Goal: Task Accomplishment & Management: Manage account settings

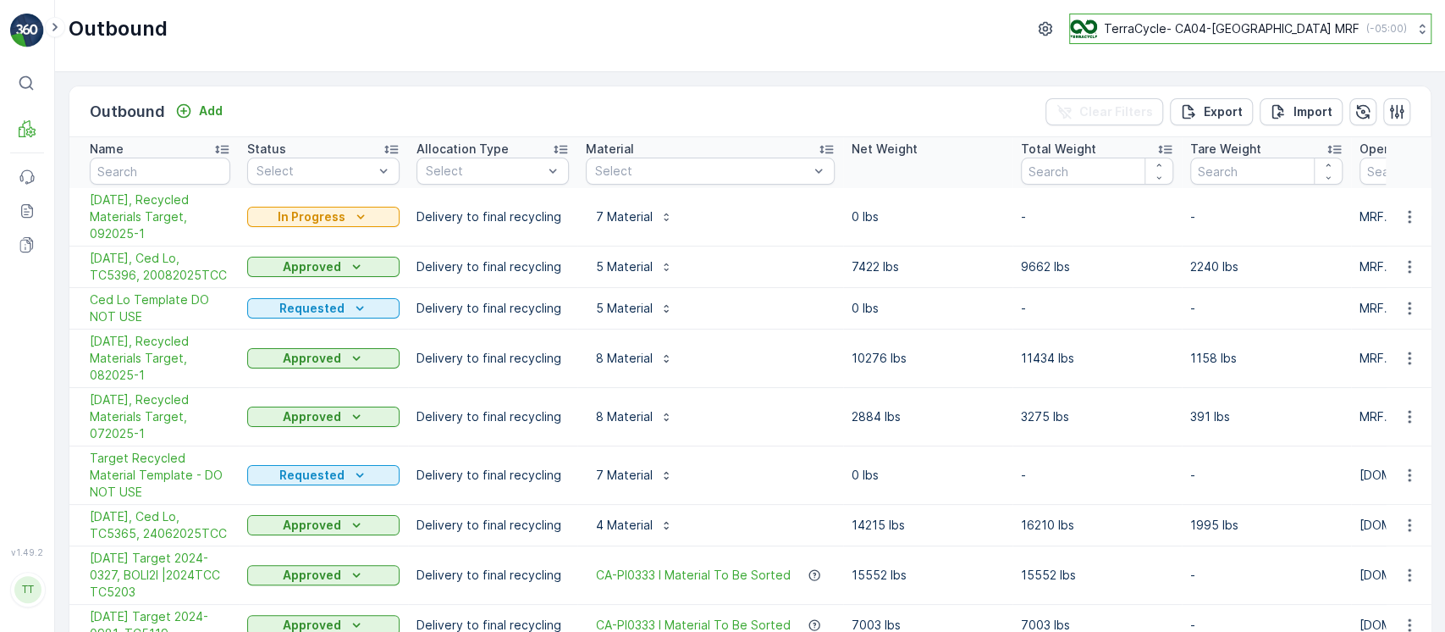
click at [1297, 29] on p "TerraCycle- CA04-Canada MRF" at bounding box center [1232, 28] width 256 height 17
type input "8"
click at [1273, 101] on span "TerraCycle-US08-Aurora" at bounding box center [1177, 104] width 192 height 17
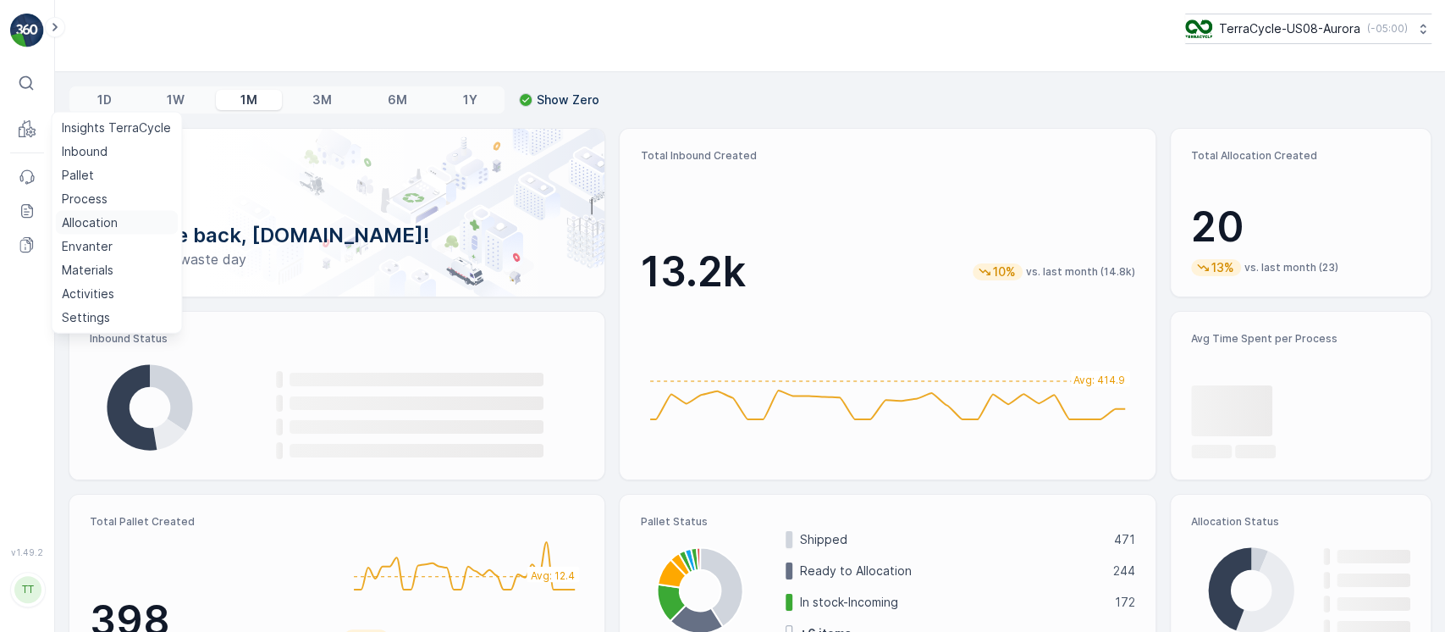
click at [102, 220] on p "Allocation" at bounding box center [90, 222] width 56 height 17
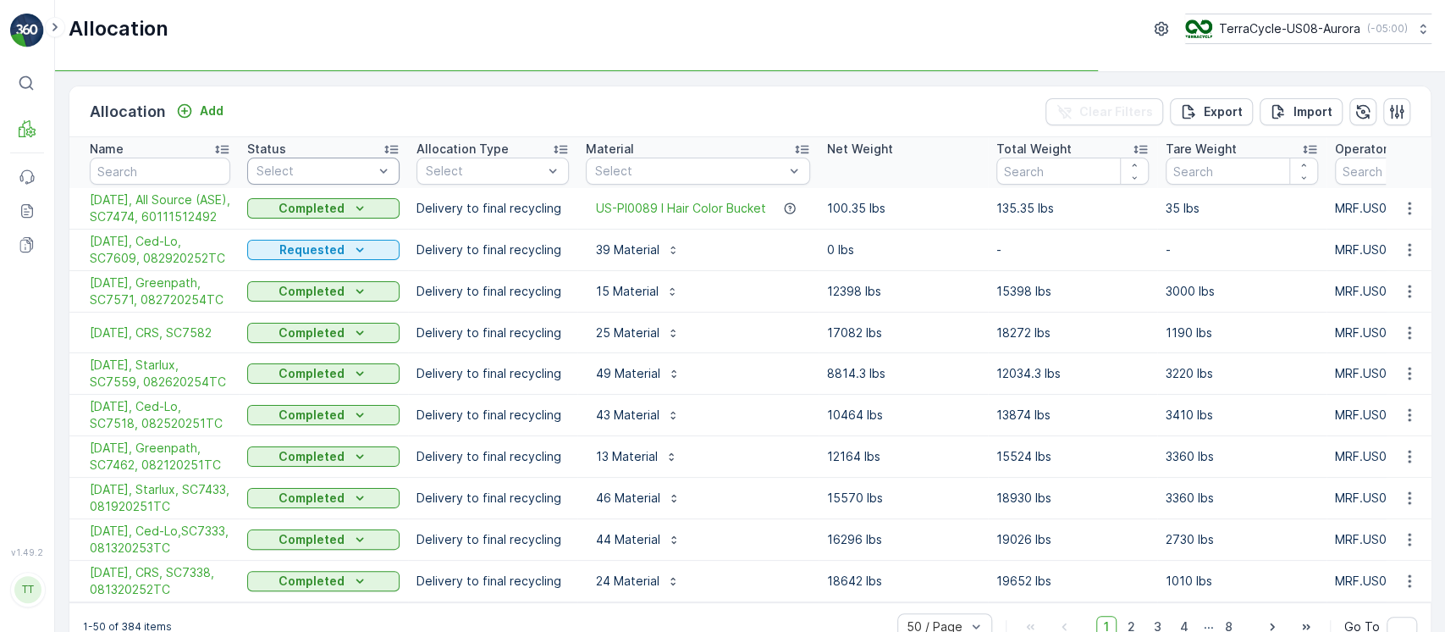
click at [361, 180] on div "Select" at bounding box center [323, 170] width 152 height 27
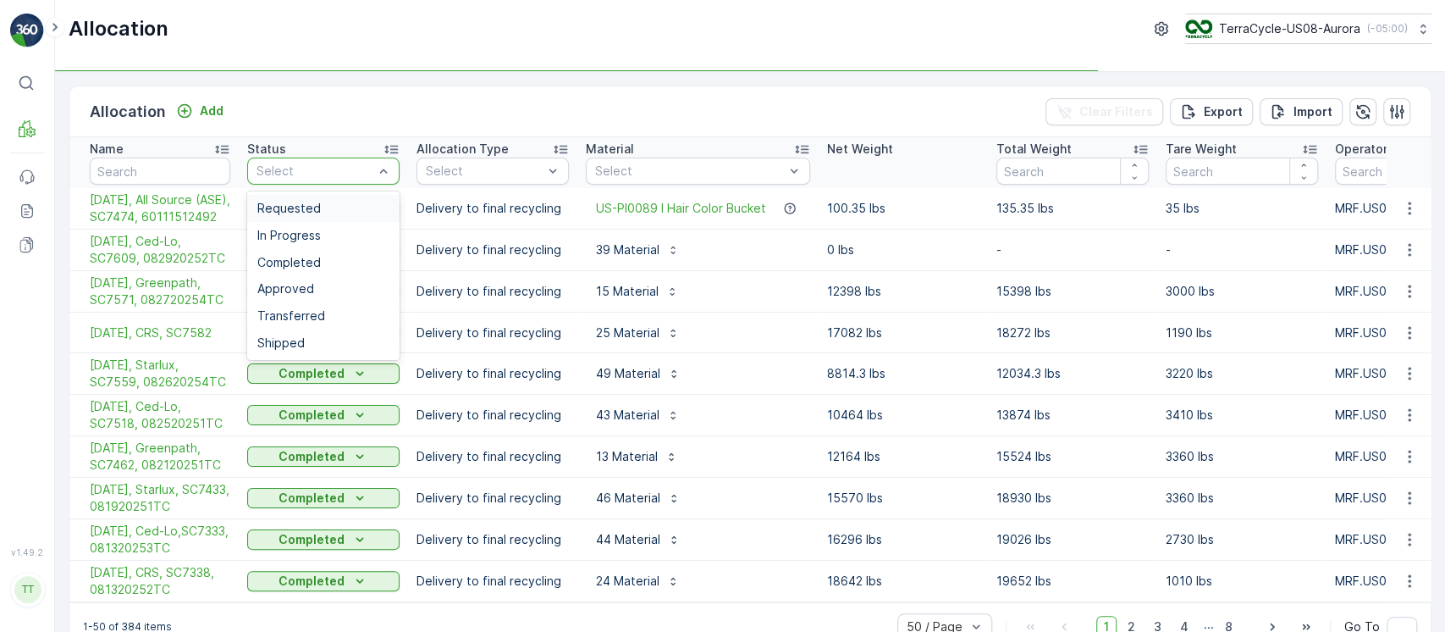
click at [344, 211] on div "Requested" at bounding box center [323, 208] width 132 height 14
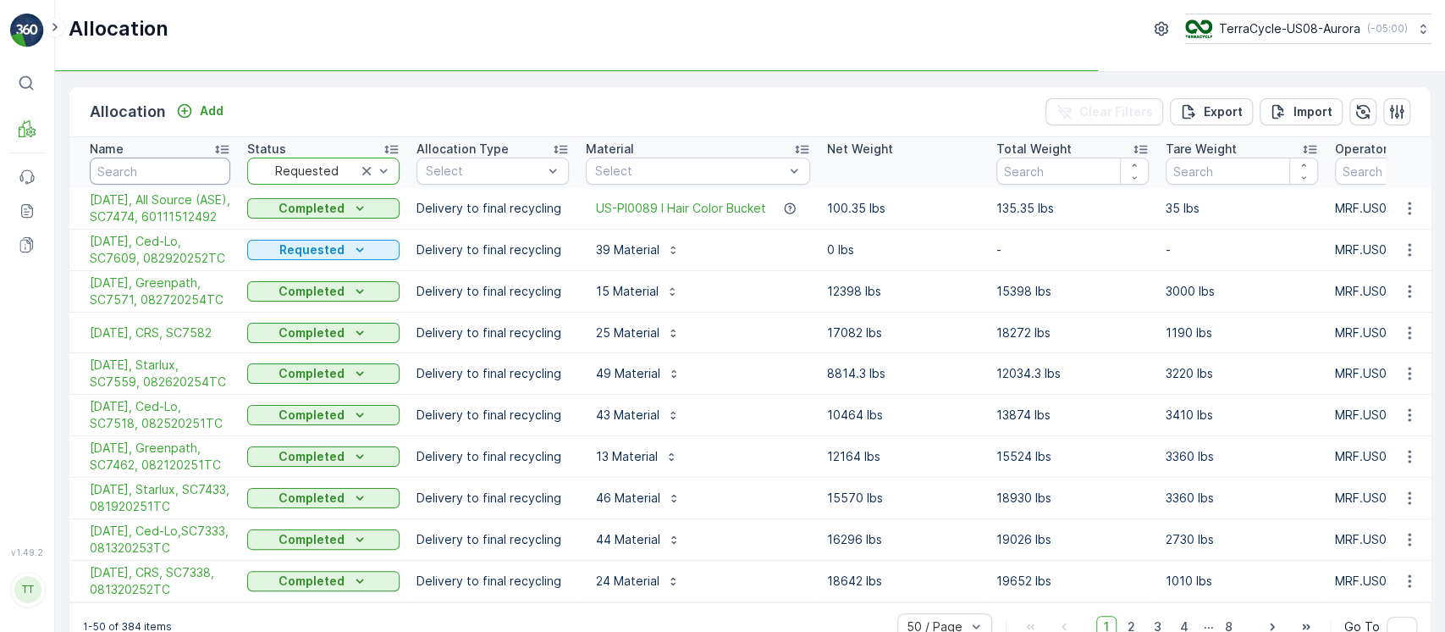
click at [160, 180] on input "text" at bounding box center [160, 170] width 141 height 27
type input "star"
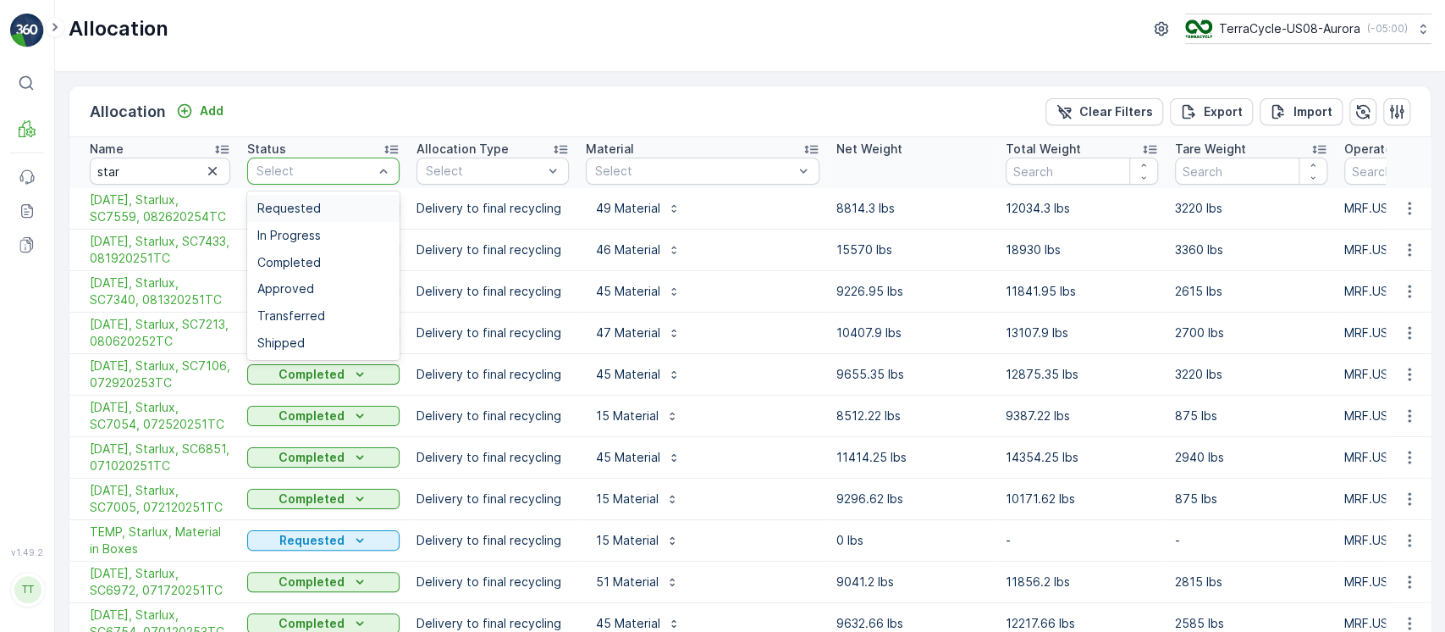
click at [299, 210] on span "Requested" at bounding box center [288, 208] width 63 height 14
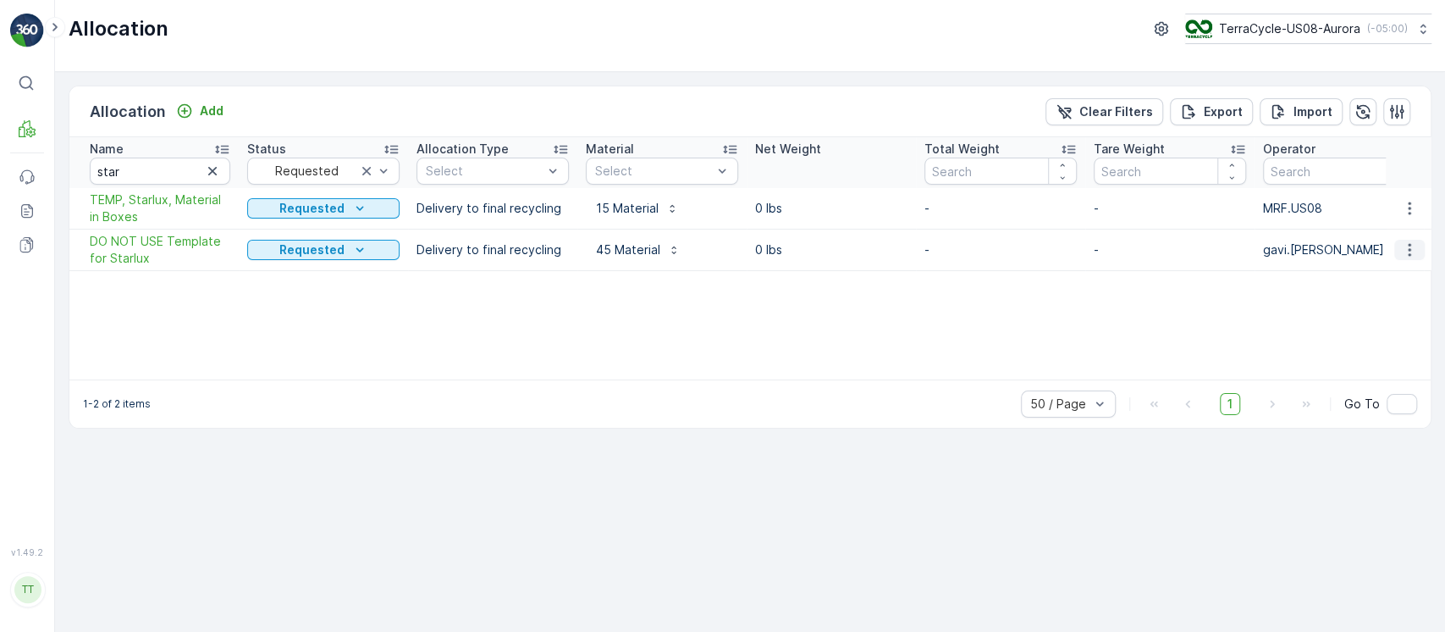
click at [1401, 255] on icon "button" at bounding box center [1409, 249] width 17 height 17
click at [1392, 299] on span "Edit Allocation" at bounding box center [1358, 298] width 81 height 17
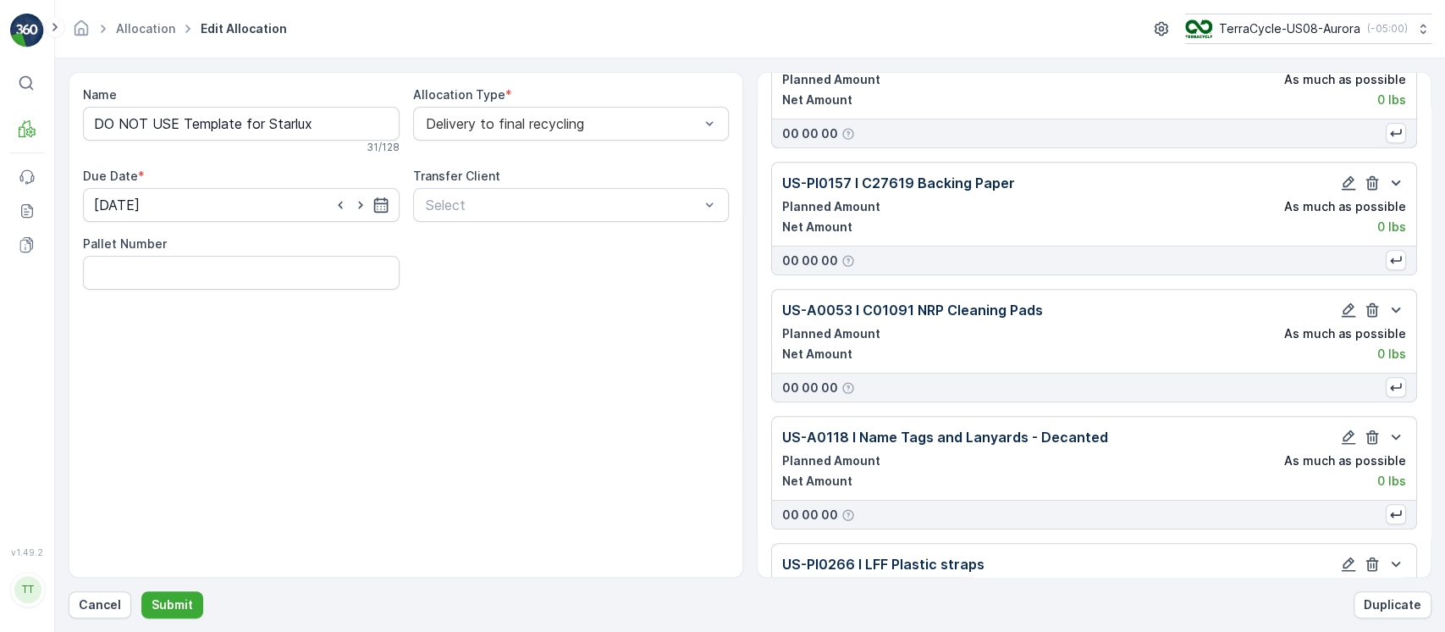
scroll to position [5310, 0]
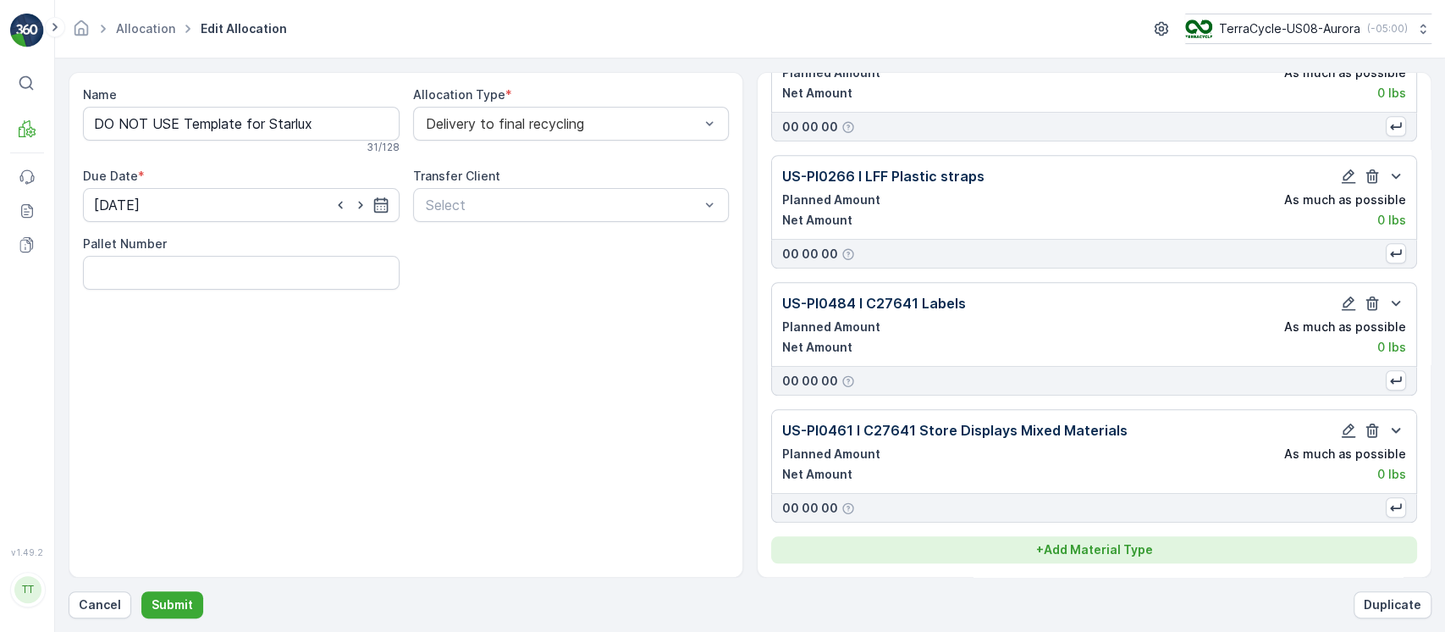
click at [1124, 543] on p "+ Add Material Type" at bounding box center [1094, 549] width 117 height 17
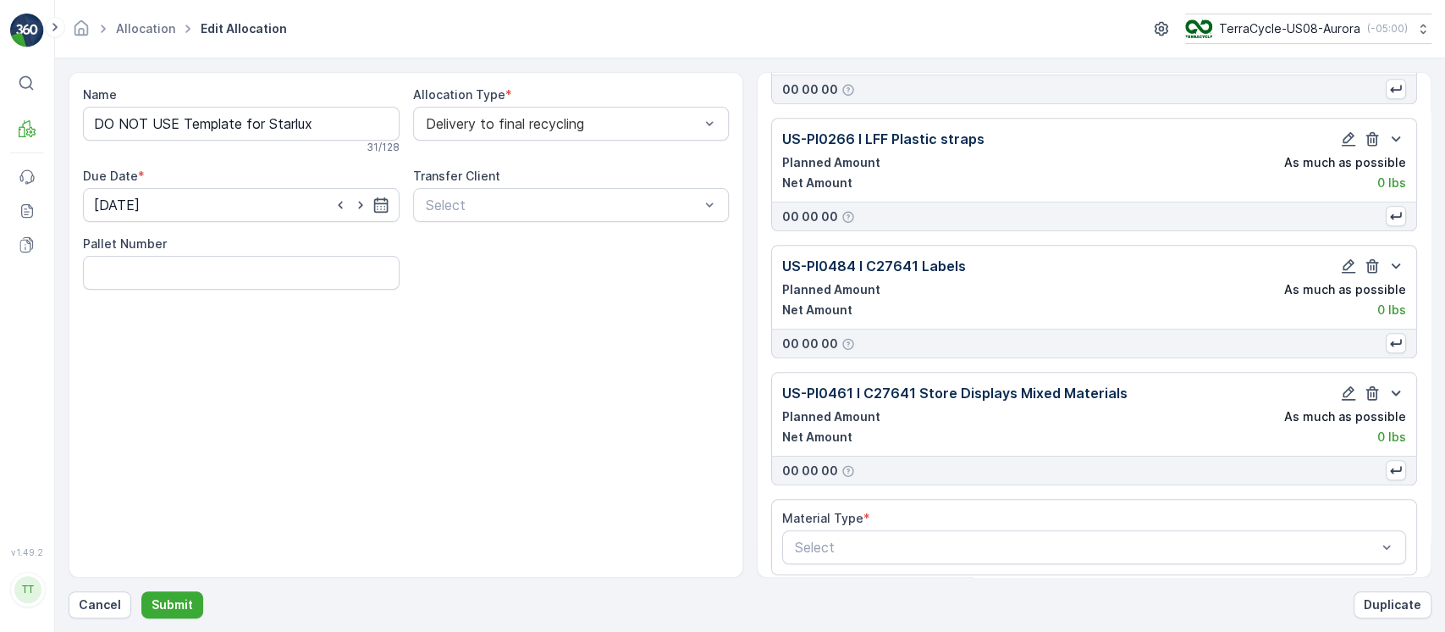
scroll to position [5359, 0]
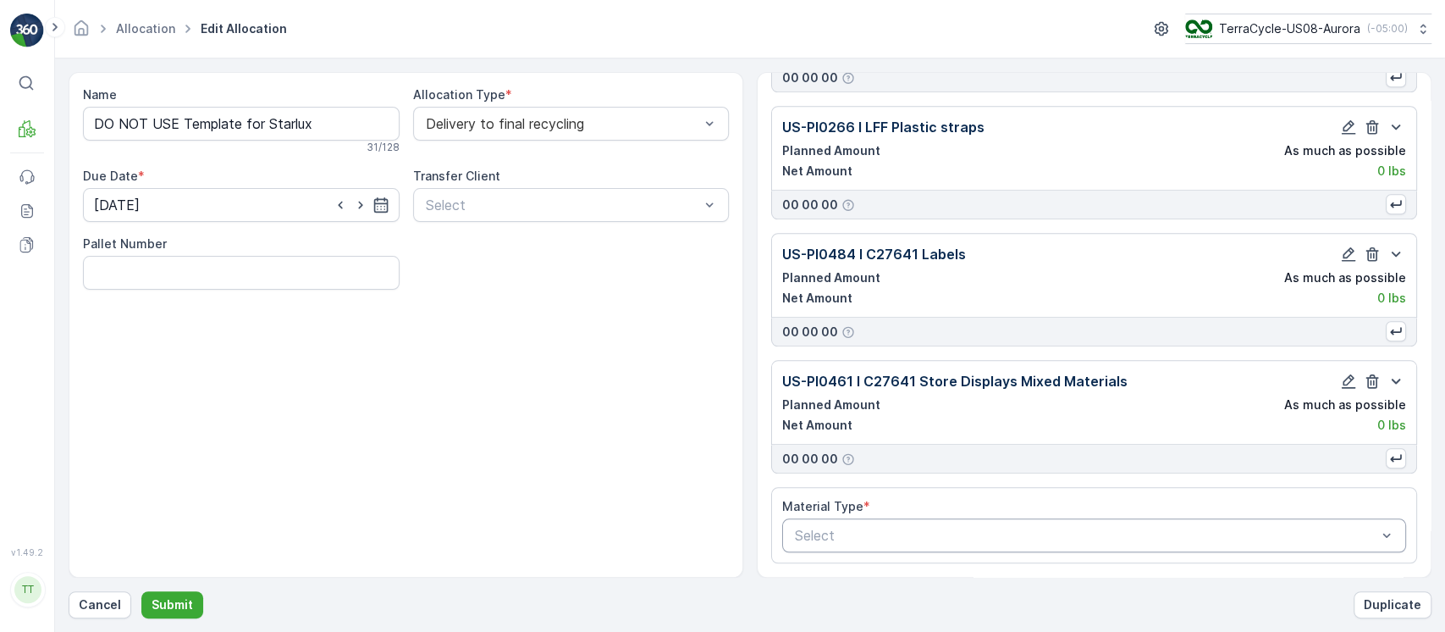
click at [1119, 547] on div "Select" at bounding box center [1094, 535] width 624 height 34
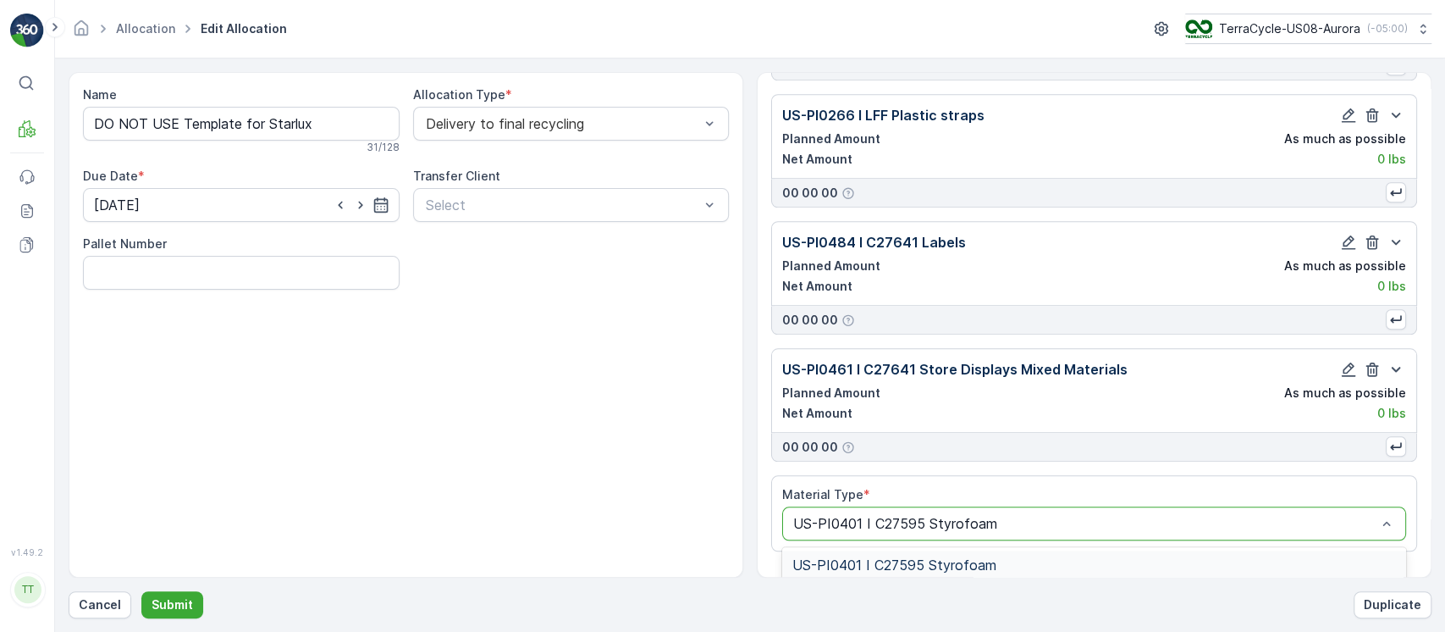
type input "US-PI0401 I C27595 Styrofoam"
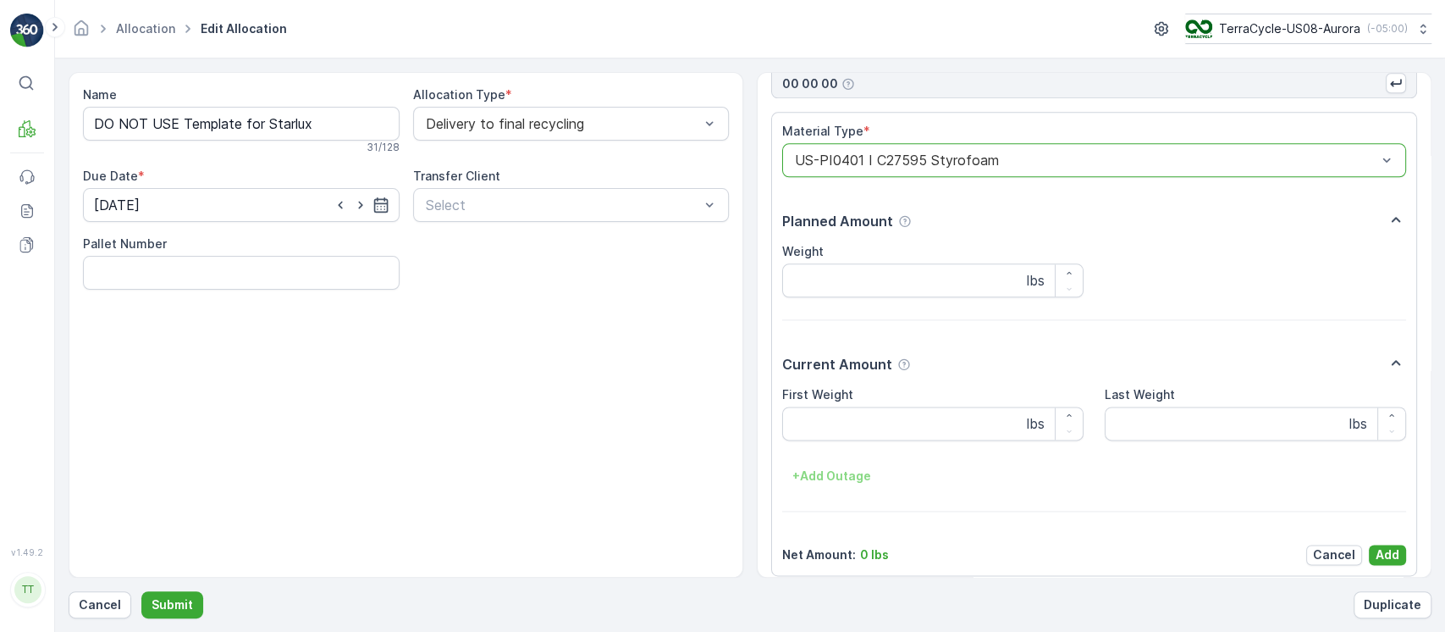
scroll to position [5748, 0]
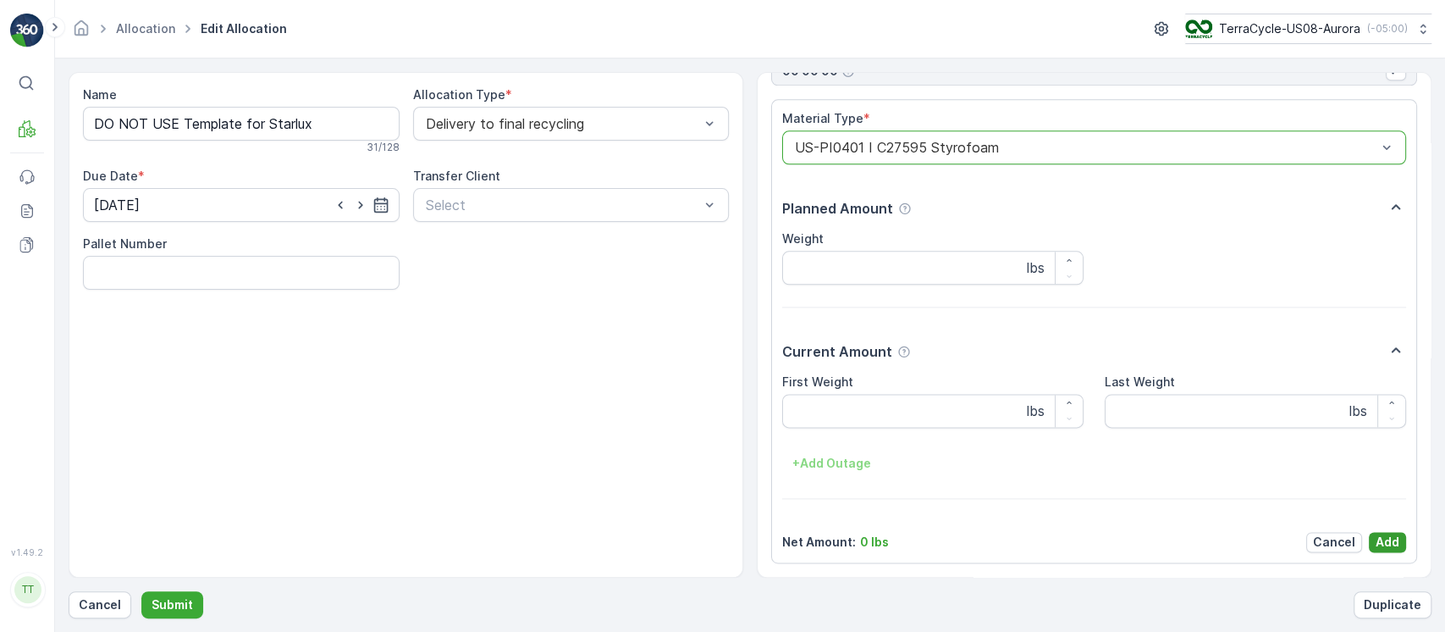
click at [1380, 533] on p "Add" at bounding box center [1388, 541] width 24 height 17
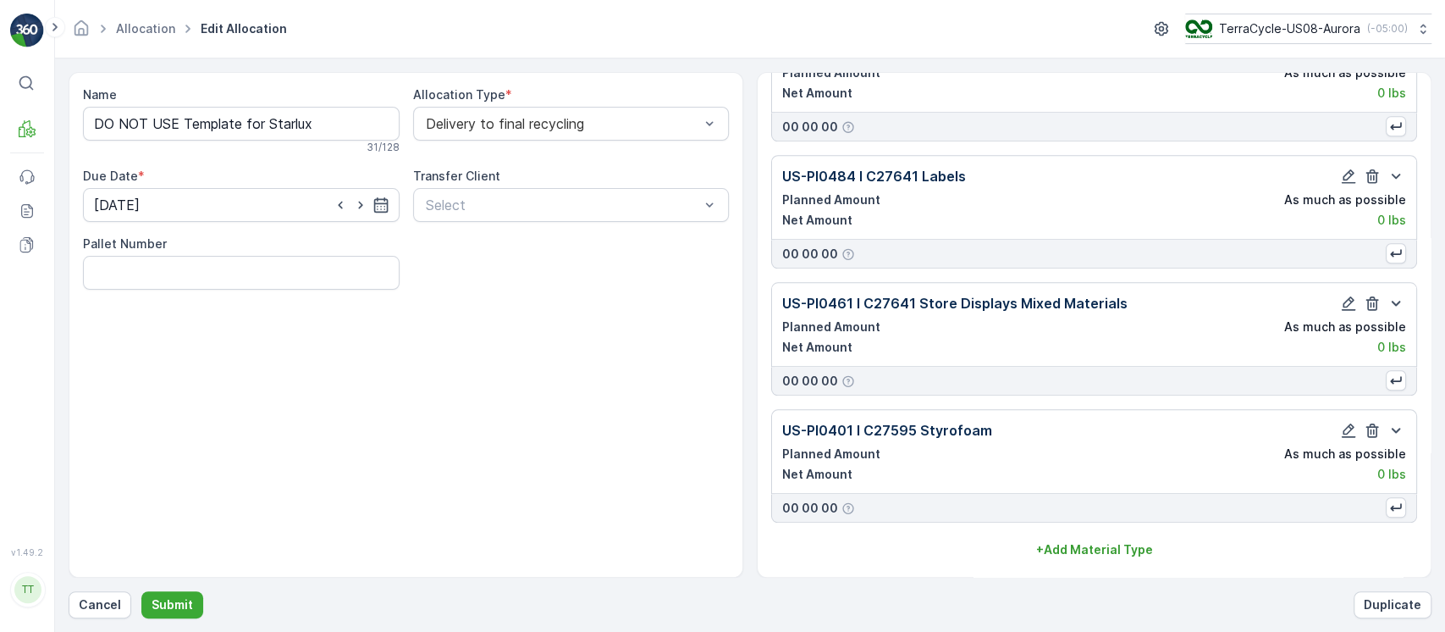
scroll to position [5438, 0]
click at [167, 606] on p "Submit" at bounding box center [172, 604] width 41 height 17
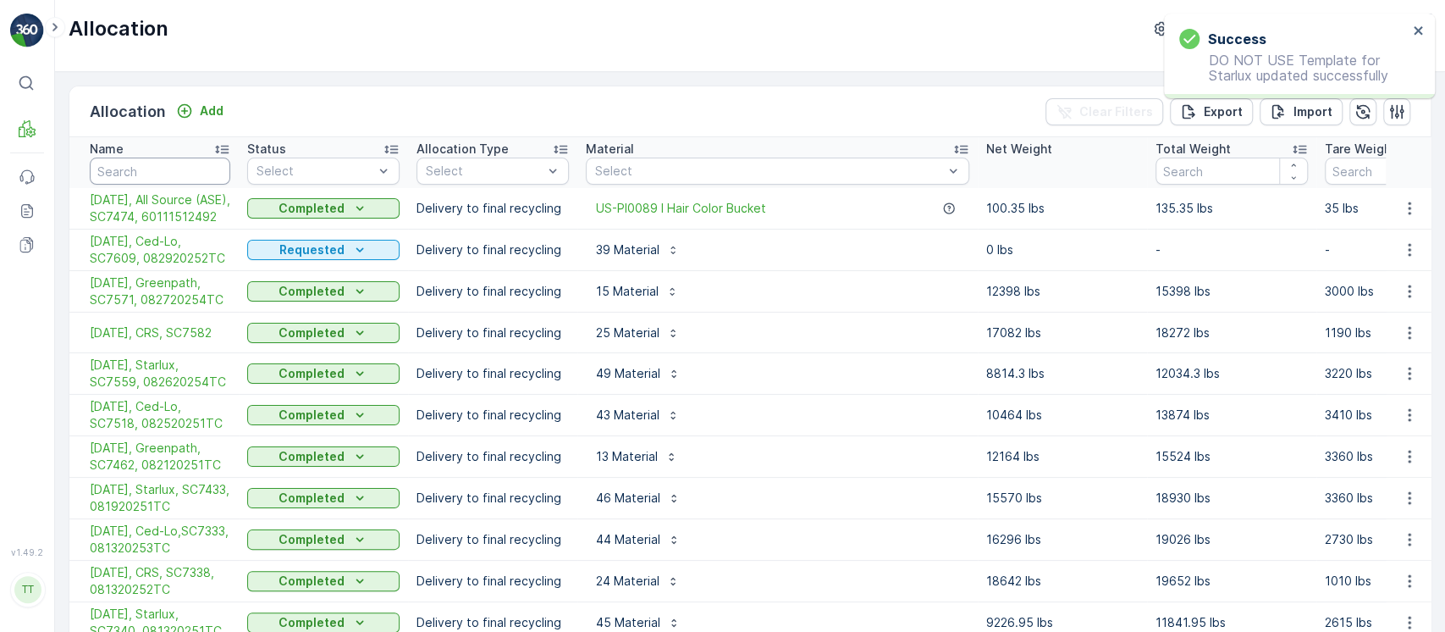
click at [173, 173] on input "text" at bounding box center [160, 170] width 141 height 27
type input "star"
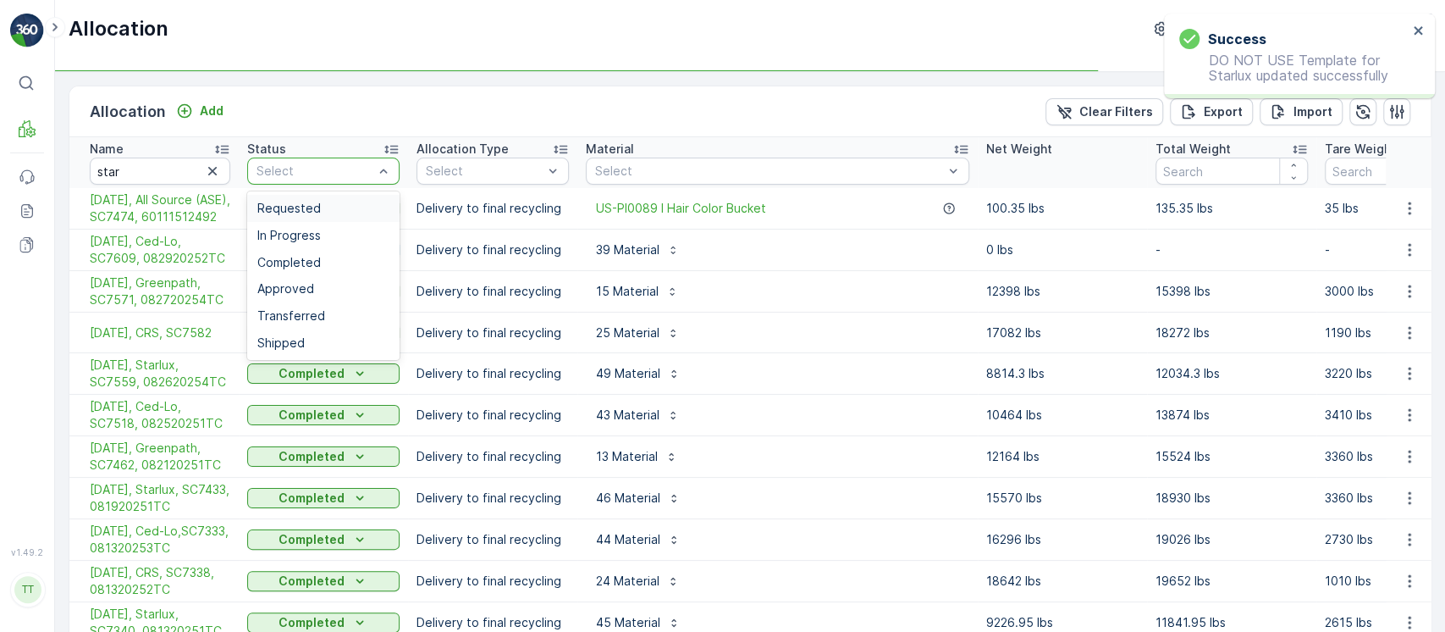
drag, startPoint x: 313, startPoint y: 166, endPoint x: 318, endPoint y: 208, distance: 42.6
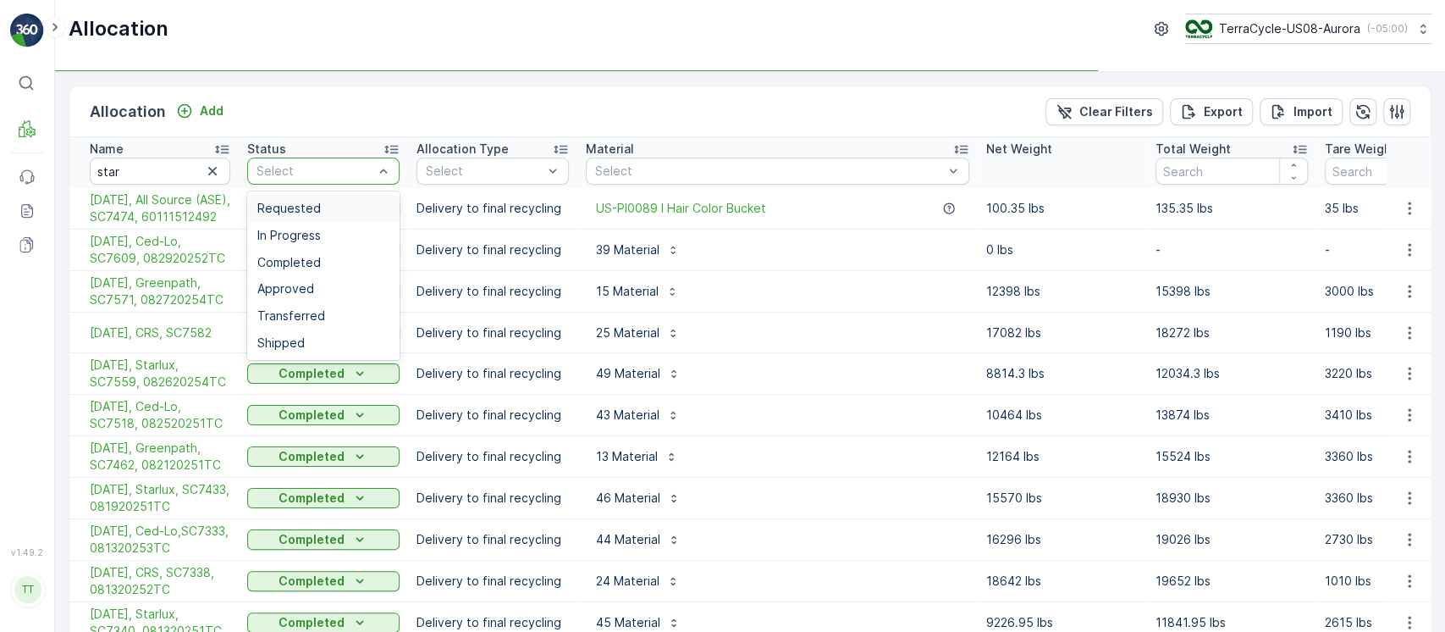
click at [319, 200] on div "Requested" at bounding box center [323, 208] width 152 height 27
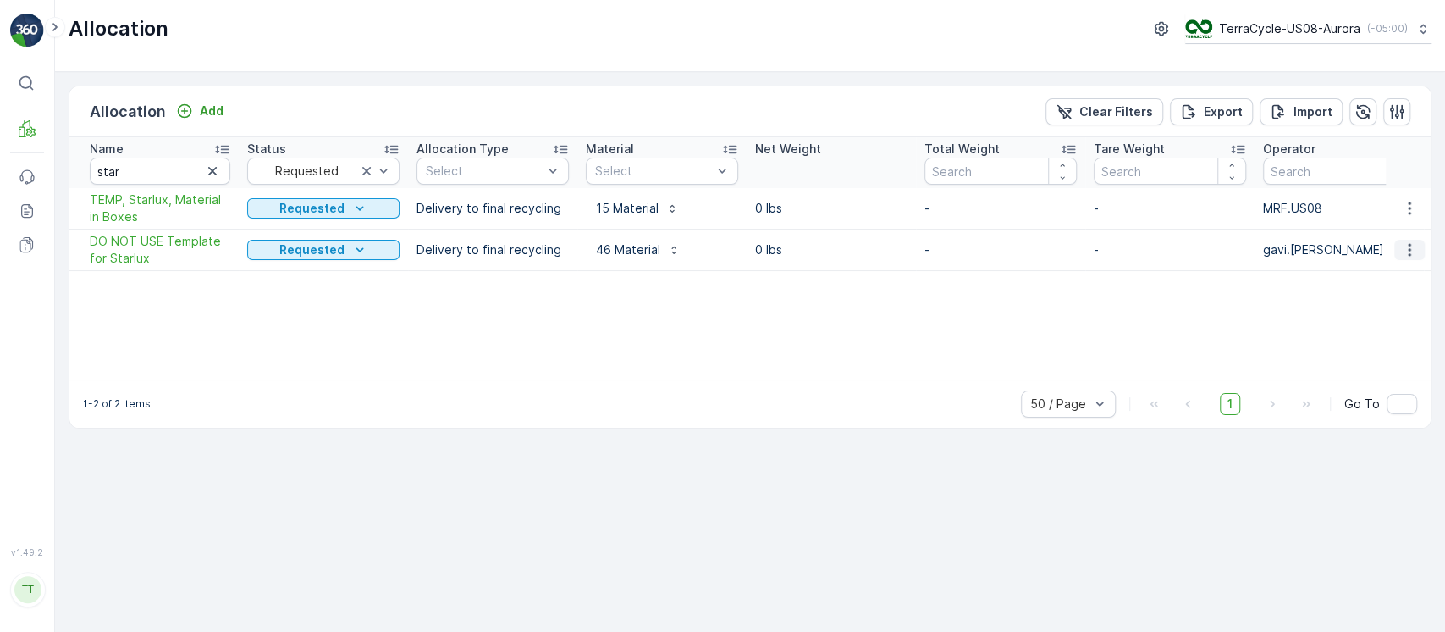
click at [1401, 243] on icon "button" at bounding box center [1409, 249] width 17 height 17
click at [1392, 292] on span "Edit Allocation" at bounding box center [1358, 298] width 81 height 17
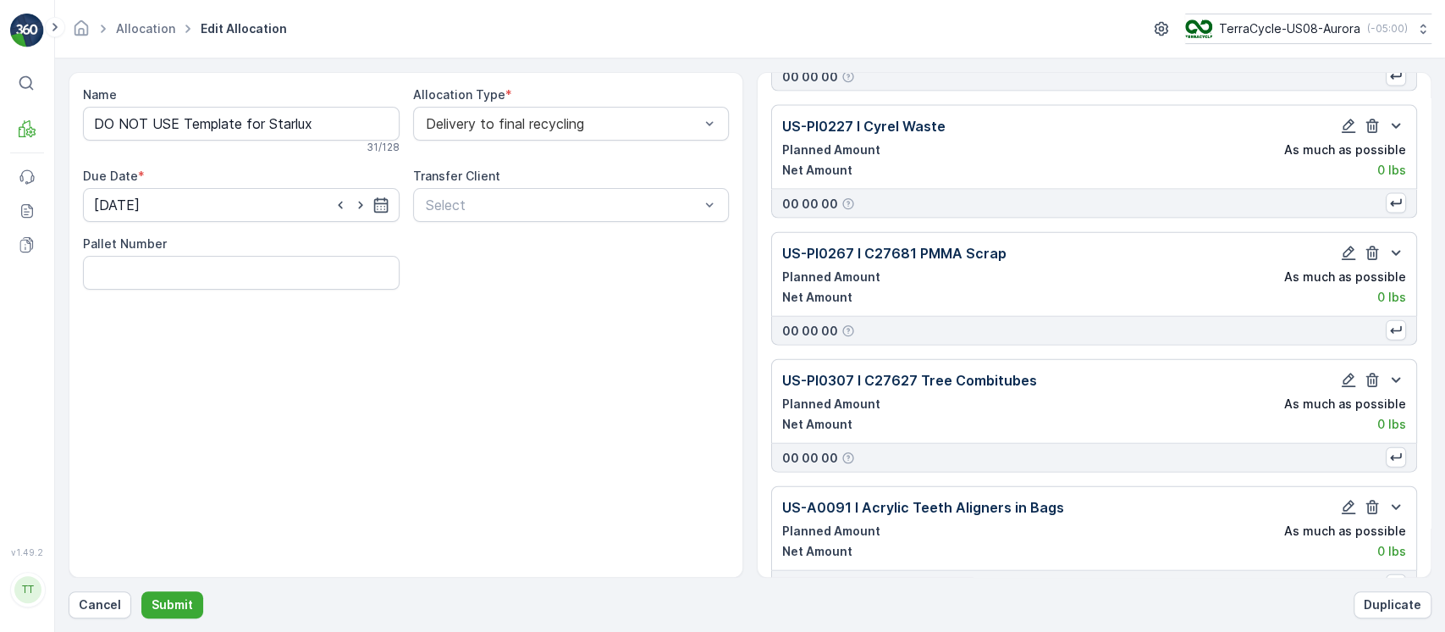
scroll to position [5438, 0]
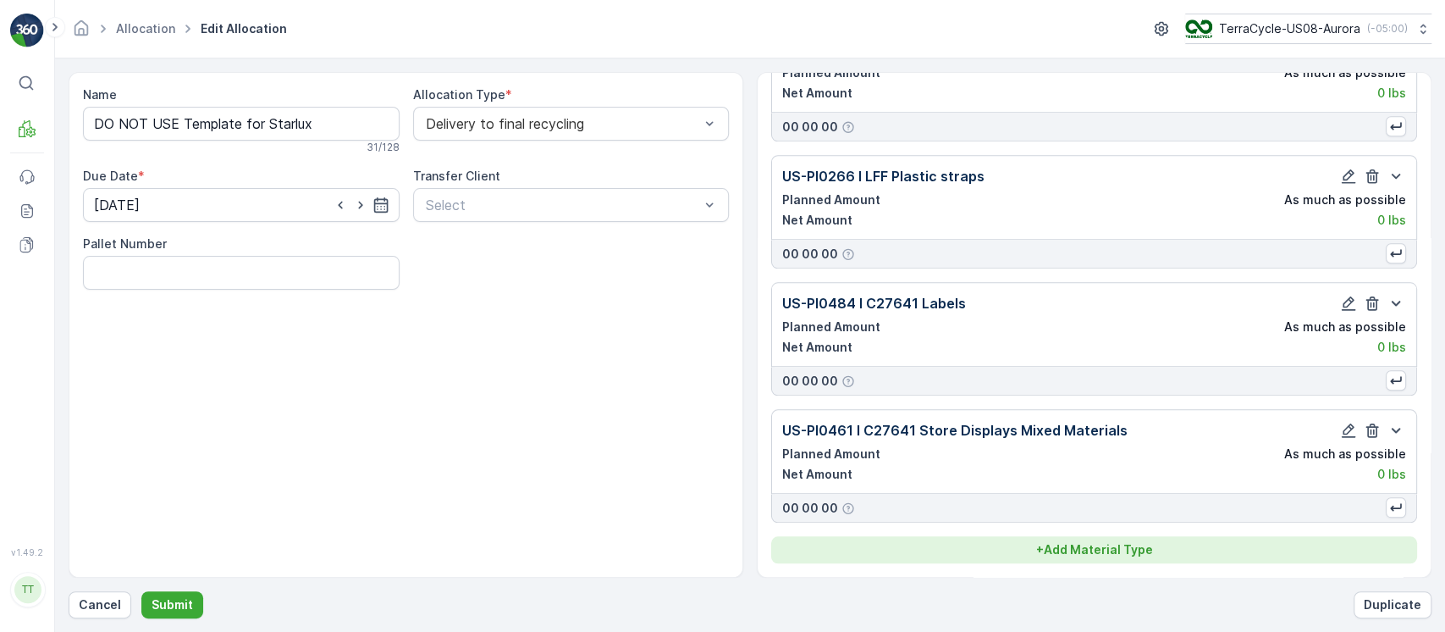
click at [1131, 549] on p "+ Add Material Type" at bounding box center [1094, 549] width 117 height 17
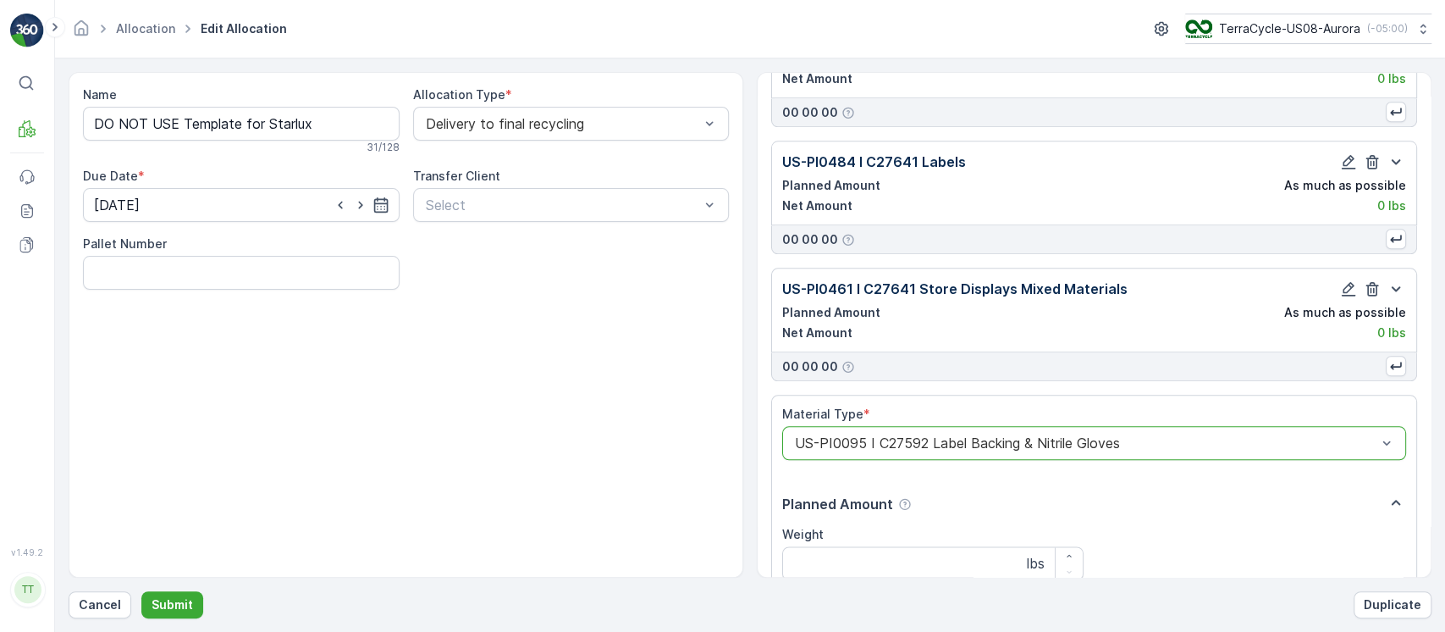
scroll to position [5875, 0]
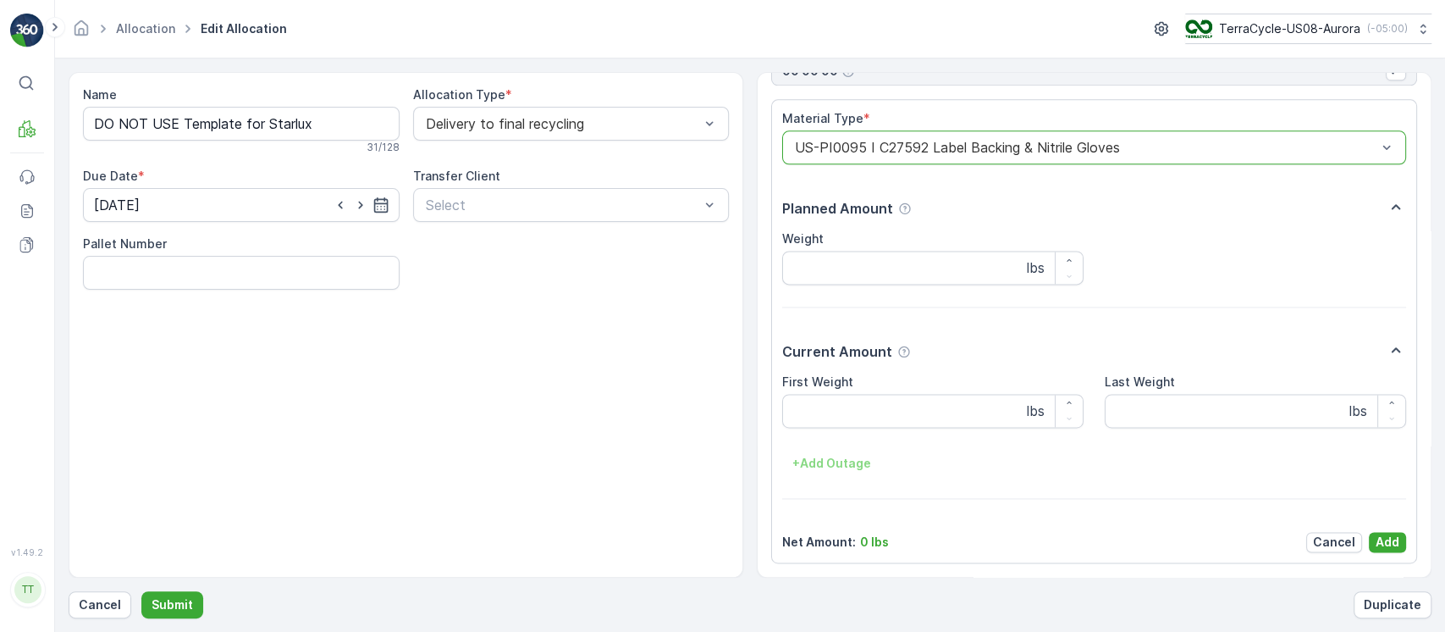
click at [1380, 530] on div "Material Type * option US-PI0095 I C27592 Label Backing & Nitrile Gloves, selec…" at bounding box center [1094, 331] width 624 height 442
click at [1380, 538] on p "Add" at bounding box center [1388, 541] width 24 height 17
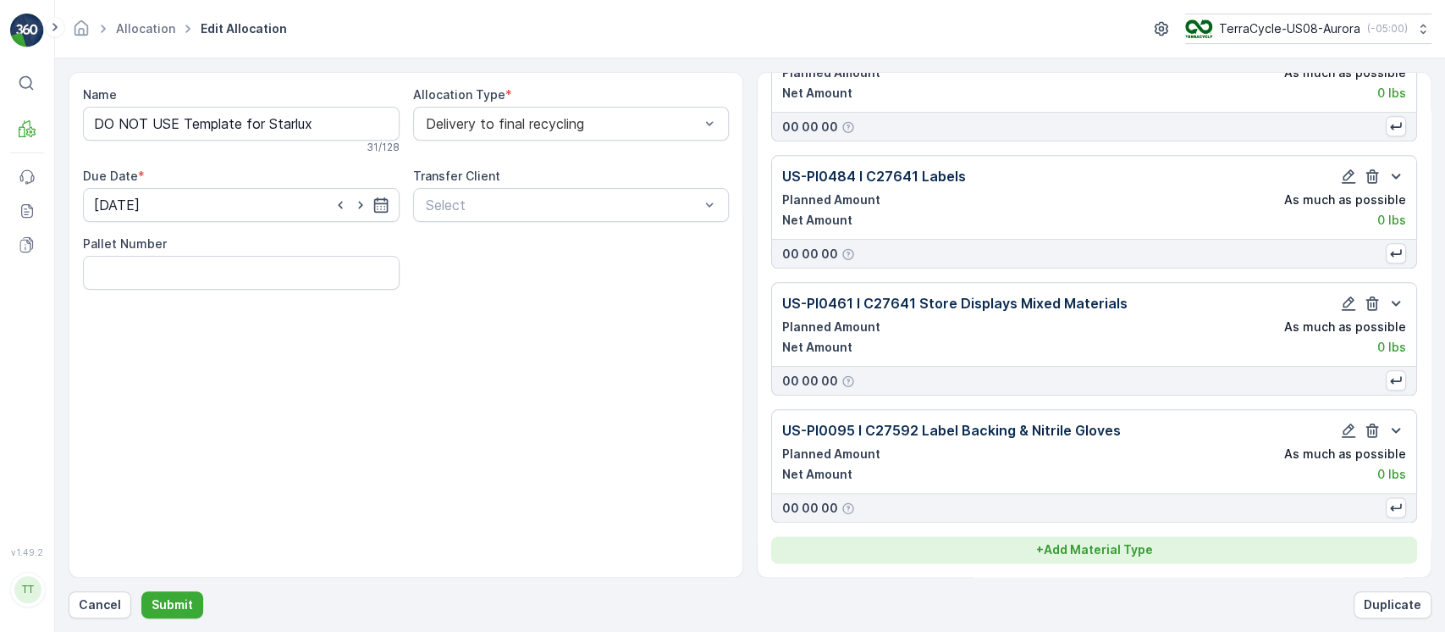
scroll to position [5565, 0]
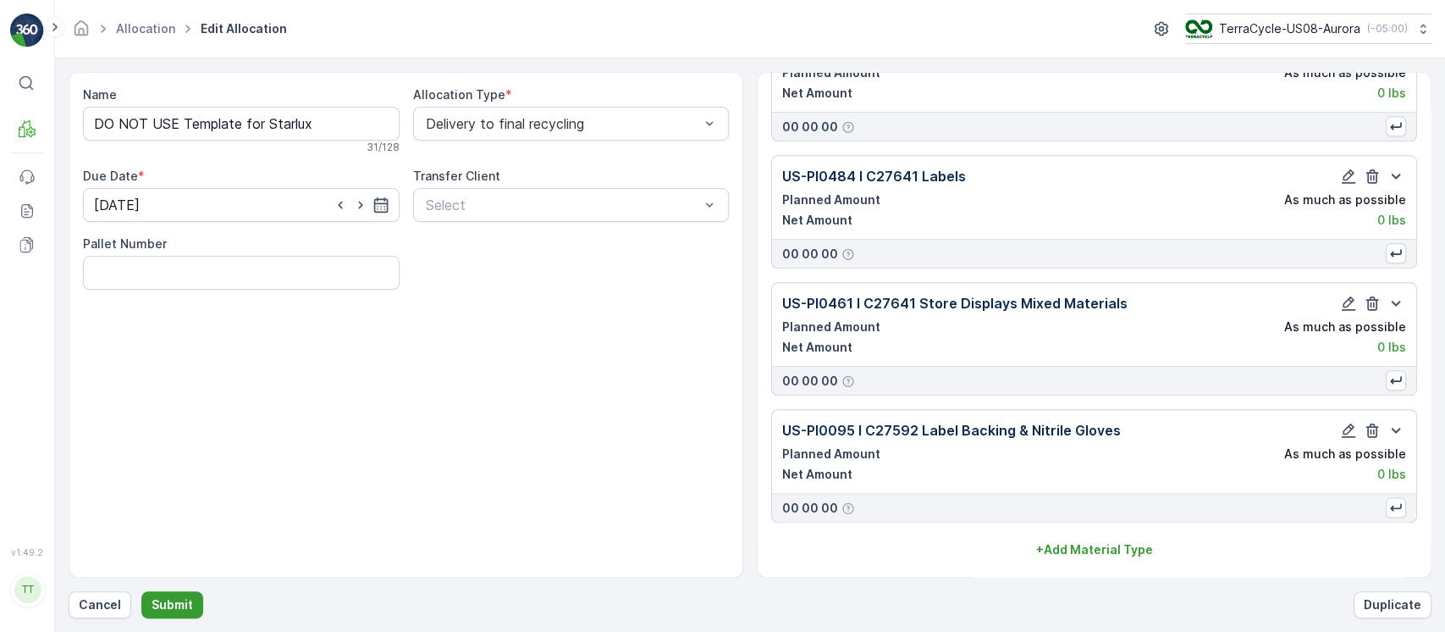
click at [188, 601] on p "Submit" at bounding box center [172, 604] width 41 height 17
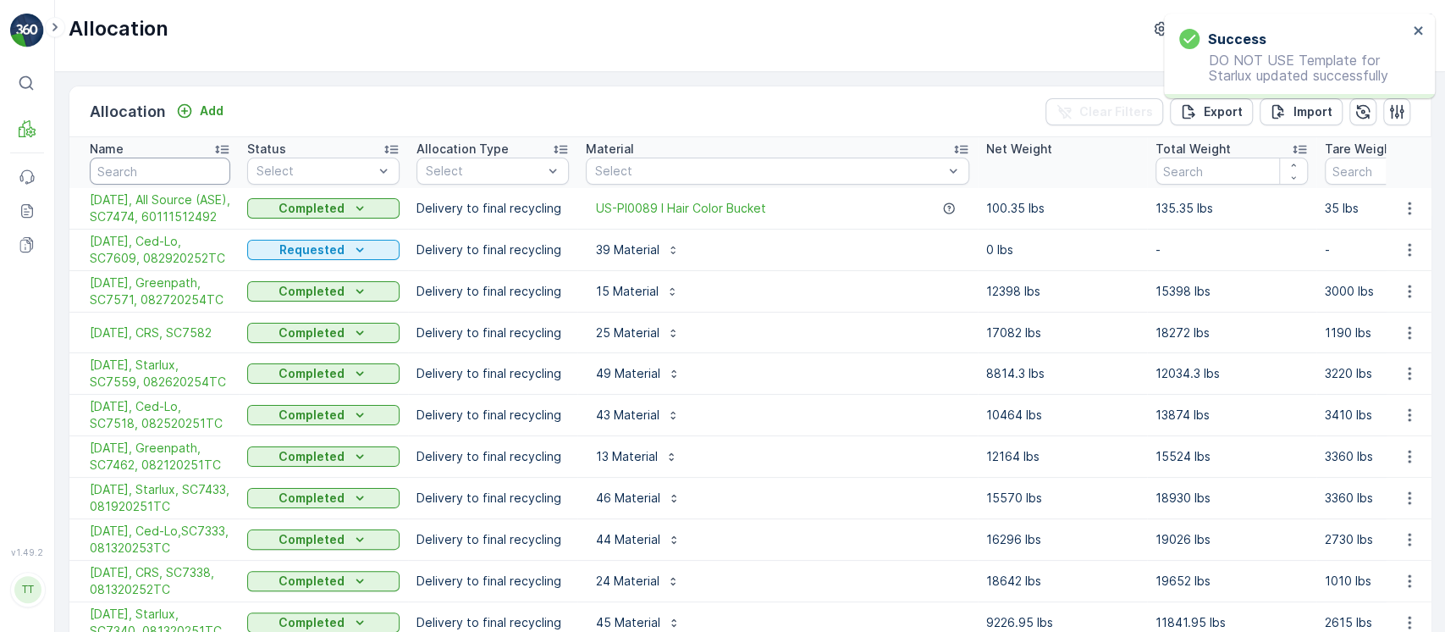
click at [196, 159] on input "text" at bounding box center [160, 170] width 141 height 27
type input "ar"
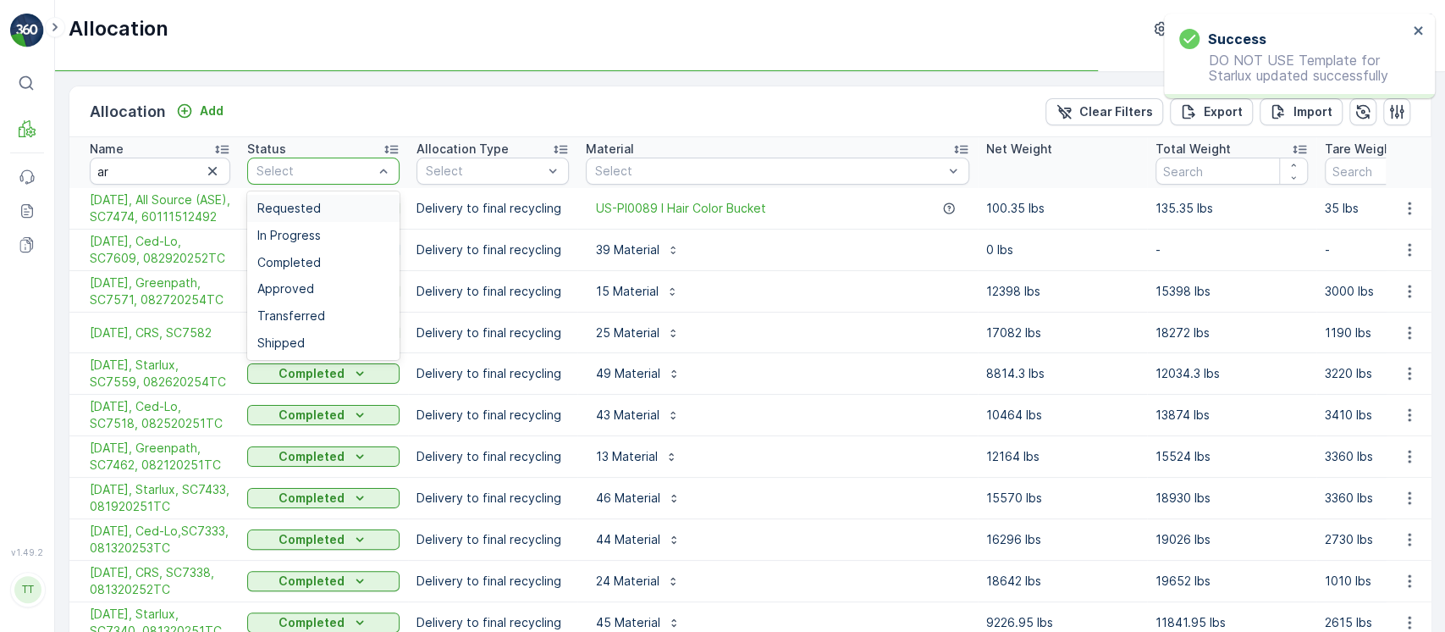
click at [318, 210] on div "Requested" at bounding box center [323, 208] width 132 height 14
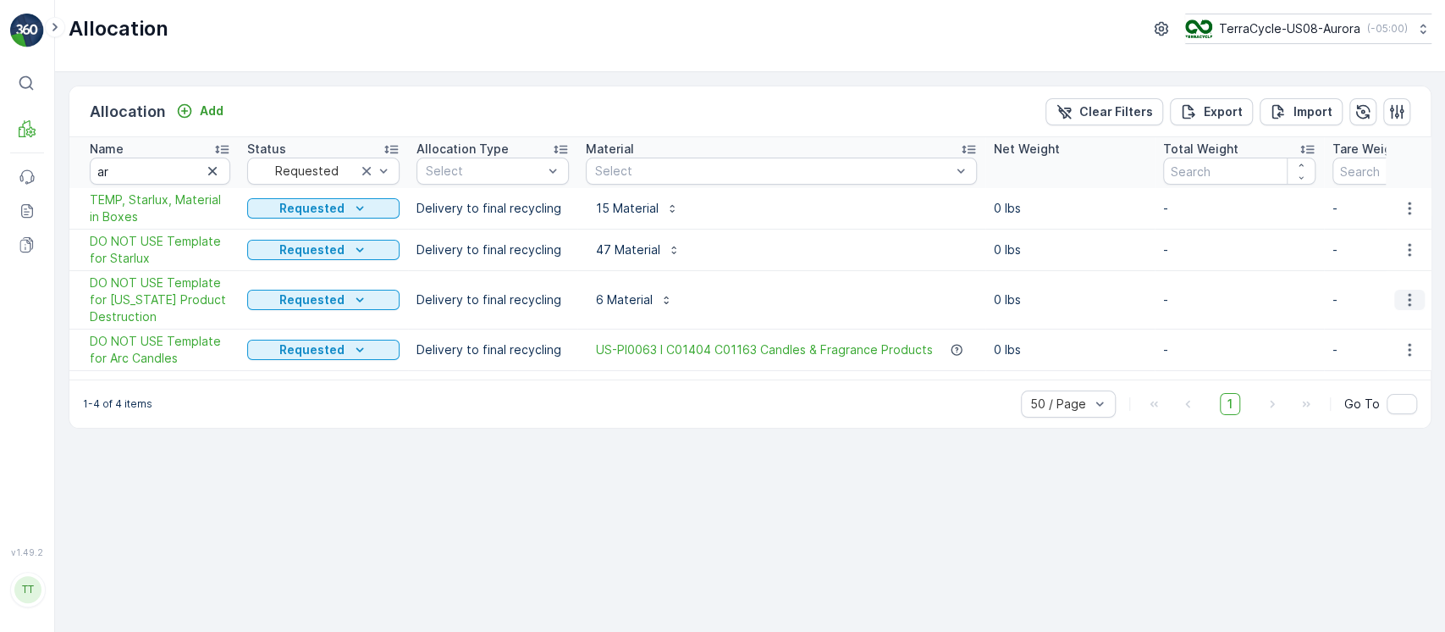
click at [1414, 301] on icon "button" at bounding box center [1409, 299] width 17 height 17
click at [1402, 348] on div "Edit Allocation" at bounding box center [1378, 349] width 135 height 24
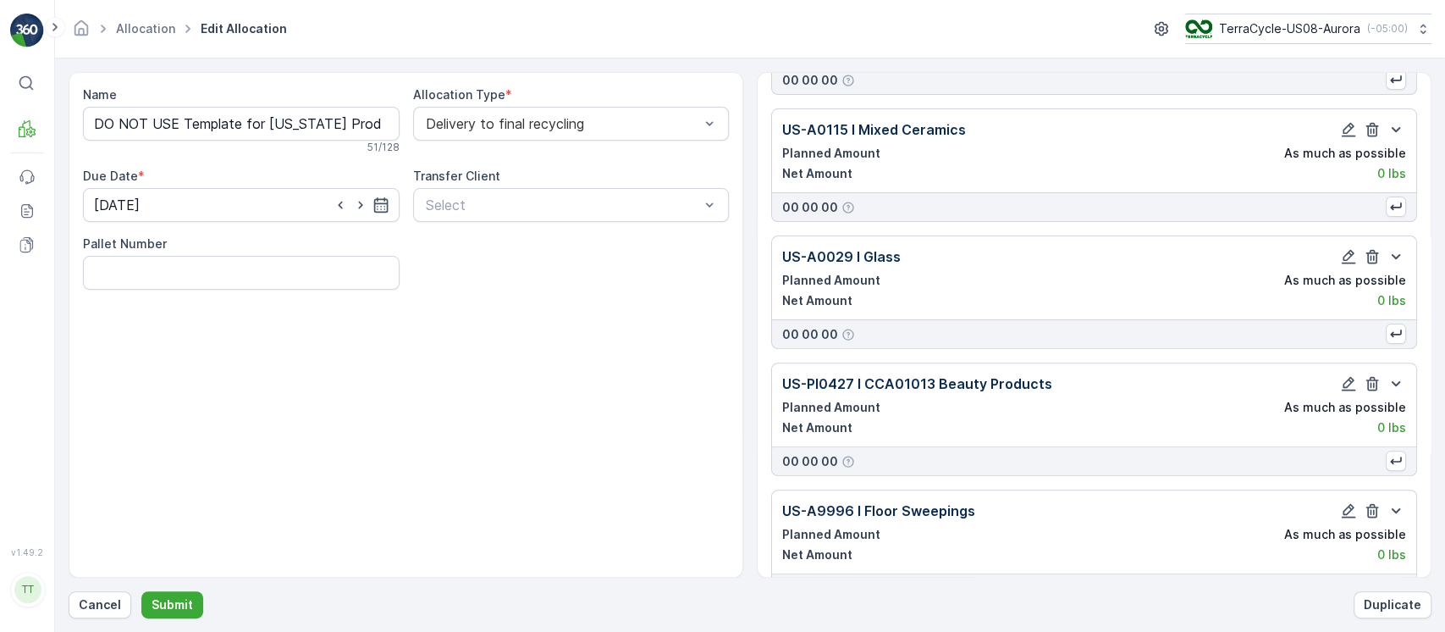
scroll to position [347, 0]
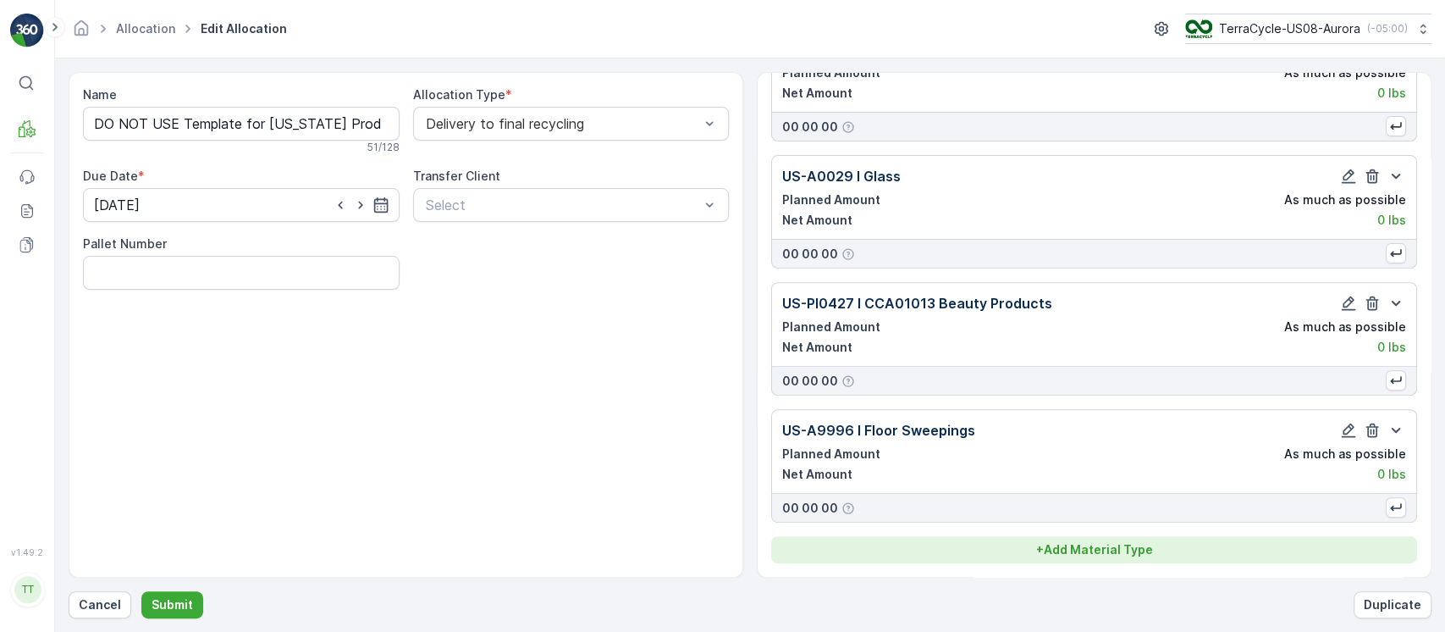
click at [1097, 552] on p "+ Add Material Type" at bounding box center [1094, 549] width 117 height 17
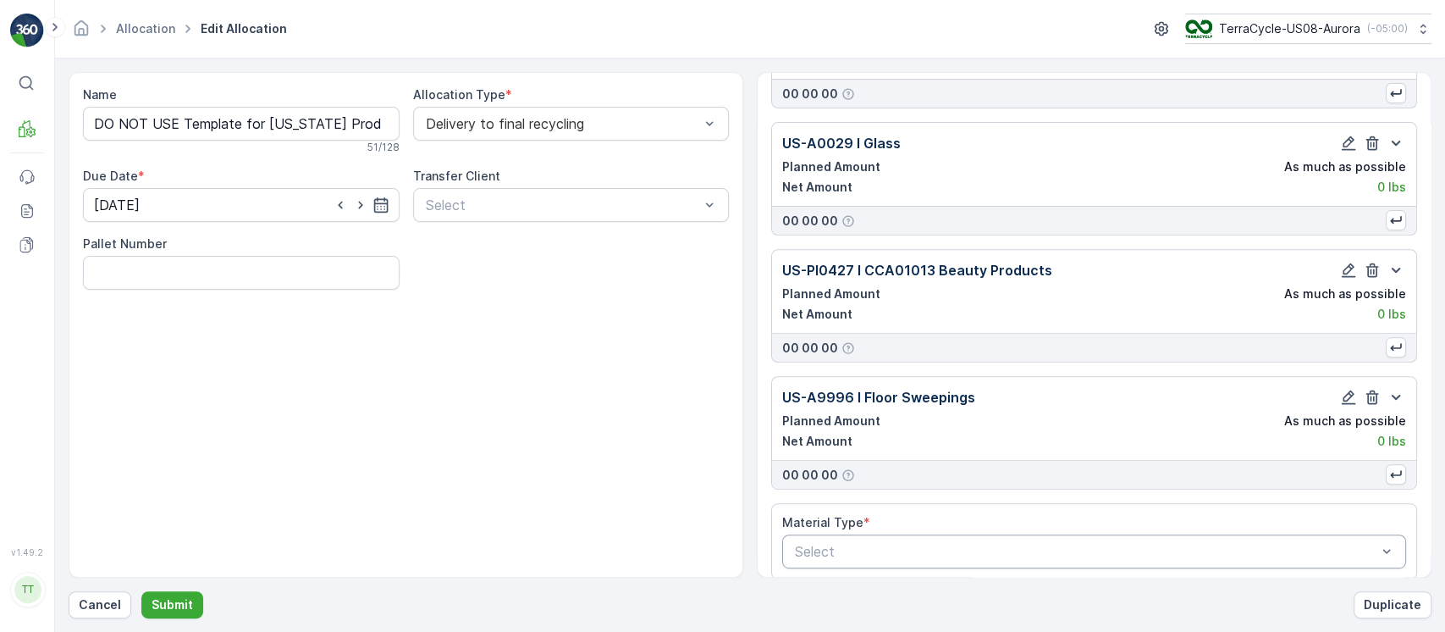
scroll to position [396, 0]
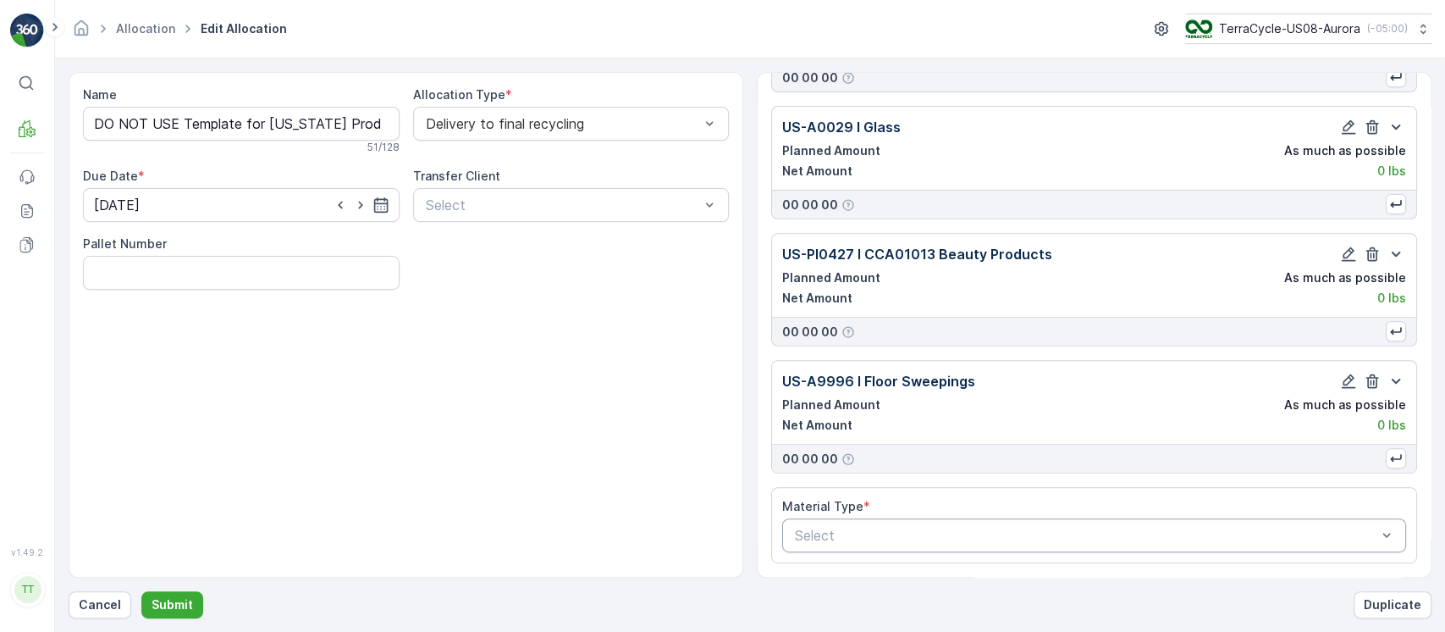
click at [1128, 548] on div "Select" at bounding box center [1094, 535] width 624 height 34
type input "US-PI0475 I CRW36440 Pouches"
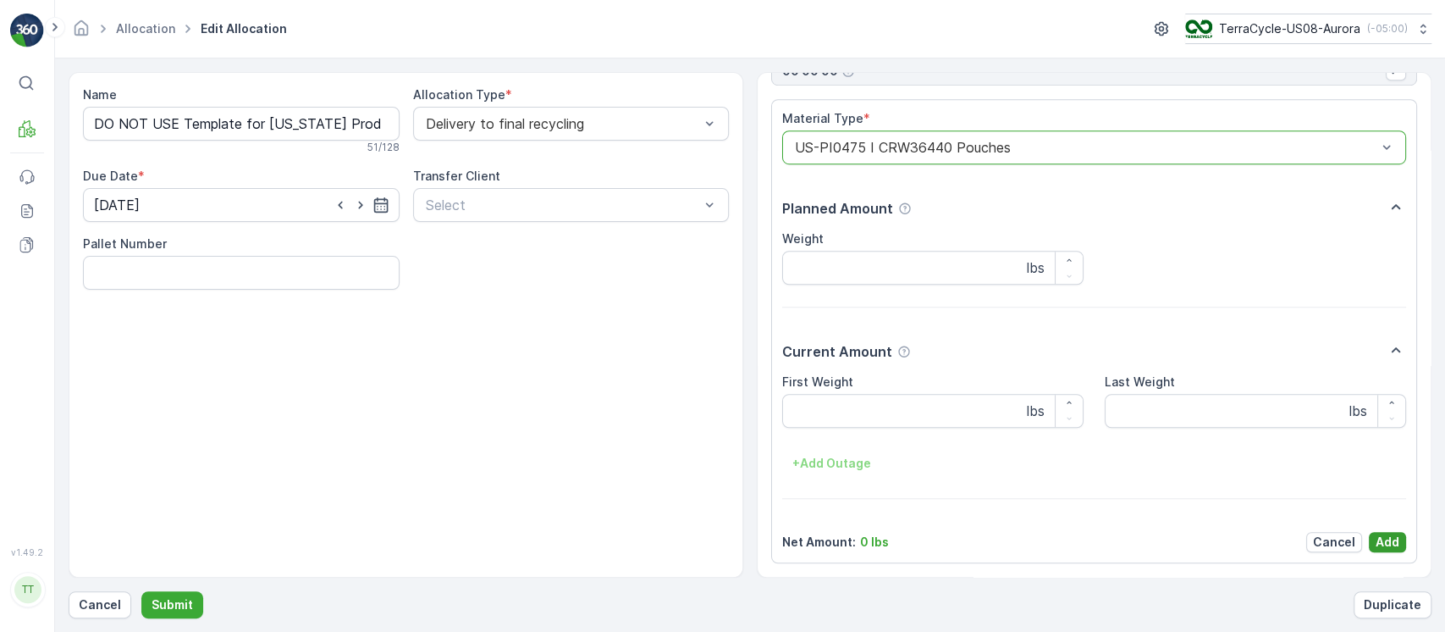
click at [1394, 538] on p "Add" at bounding box center [1388, 541] width 24 height 17
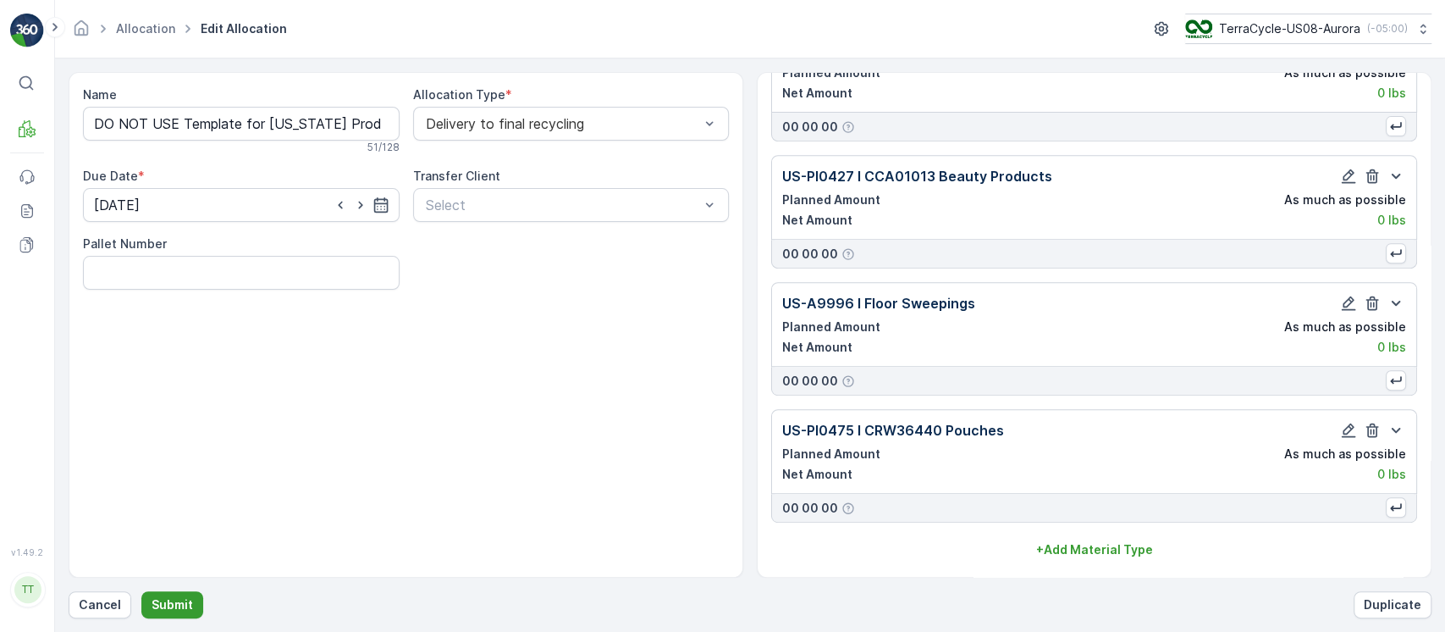
click at [176, 601] on p "Submit" at bounding box center [172, 604] width 41 height 17
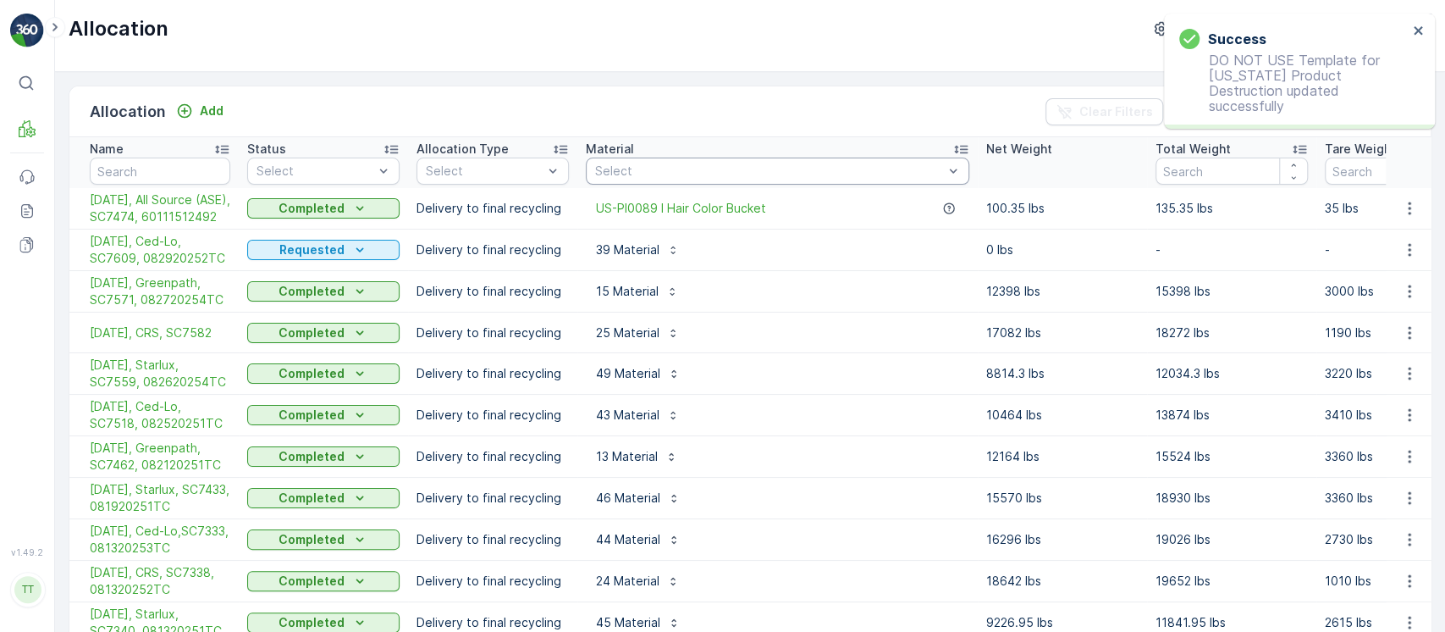
click at [824, 161] on div "Select" at bounding box center [777, 170] width 383 height 27
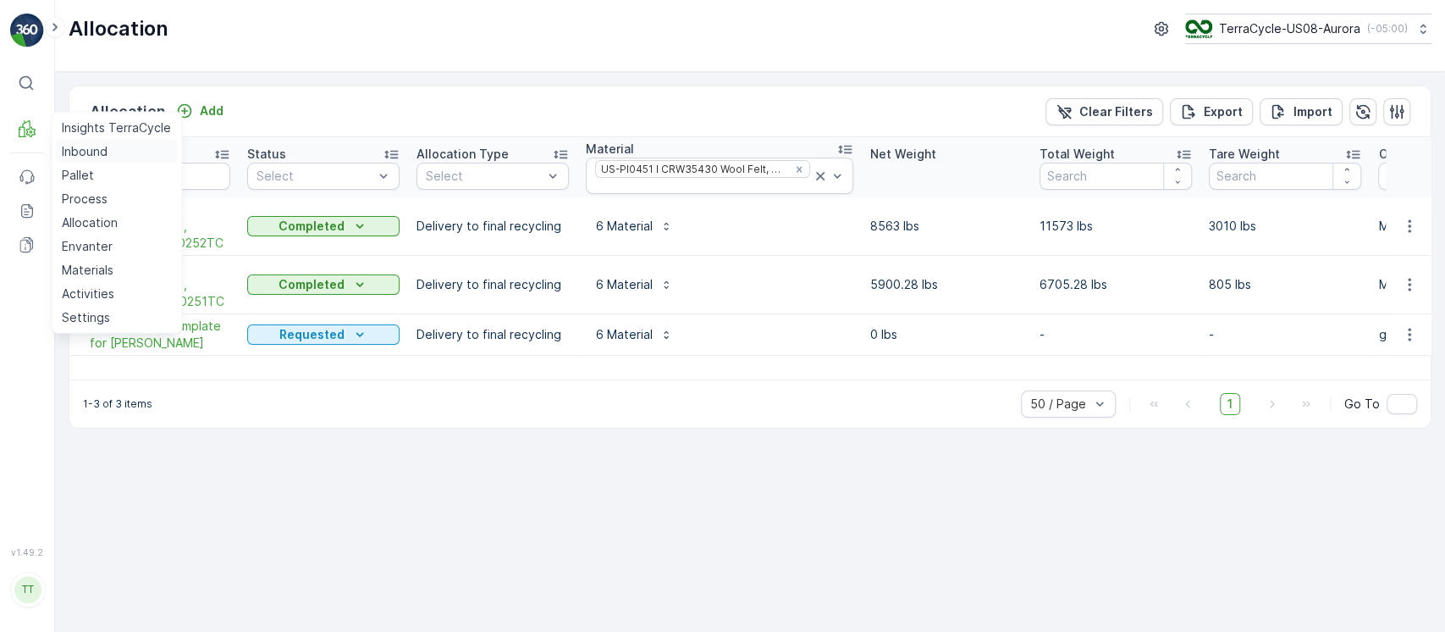
click at [100, 147] on p "Inbound" at bounding box center [85, 151] width 46 height 17
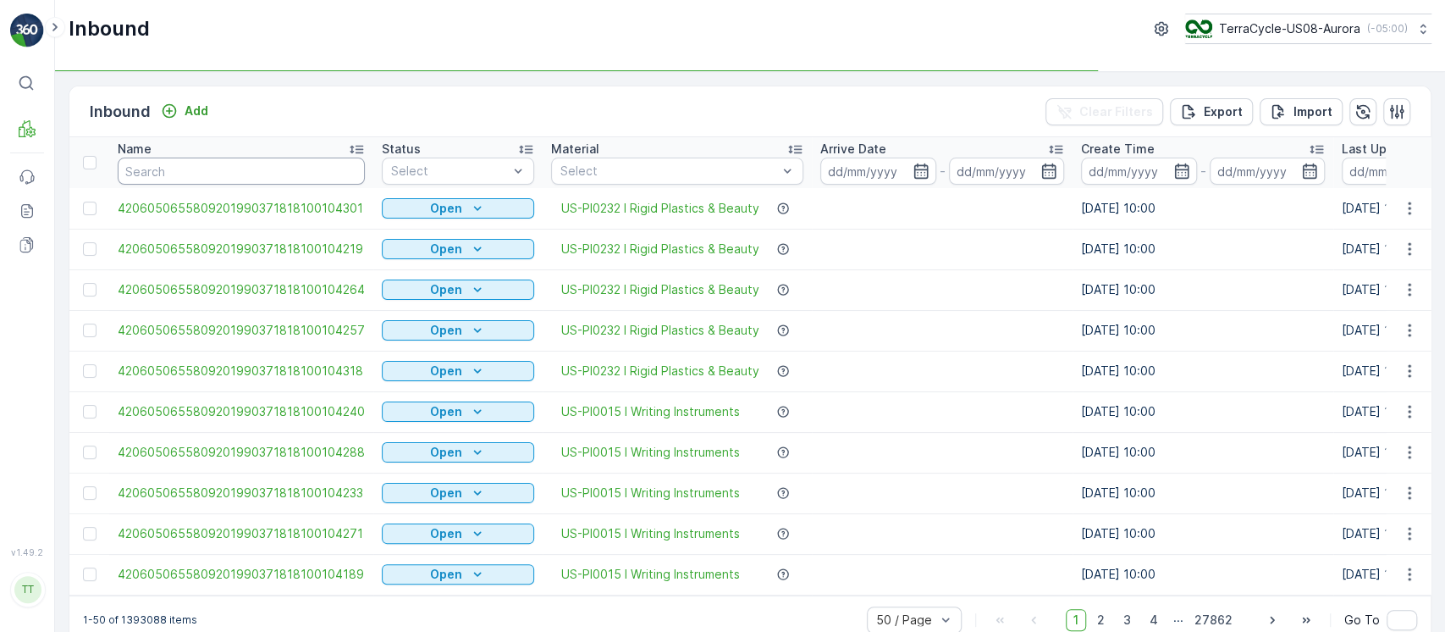
click at [204, 168] on input "text" at bounding box center [241, 170] width 247 height 27
paste input "24290666"
type input "24290666"
click at [299, 168] on input "24290666" at bounding box center [241, 170] width 247 height 27
type input "24290666"
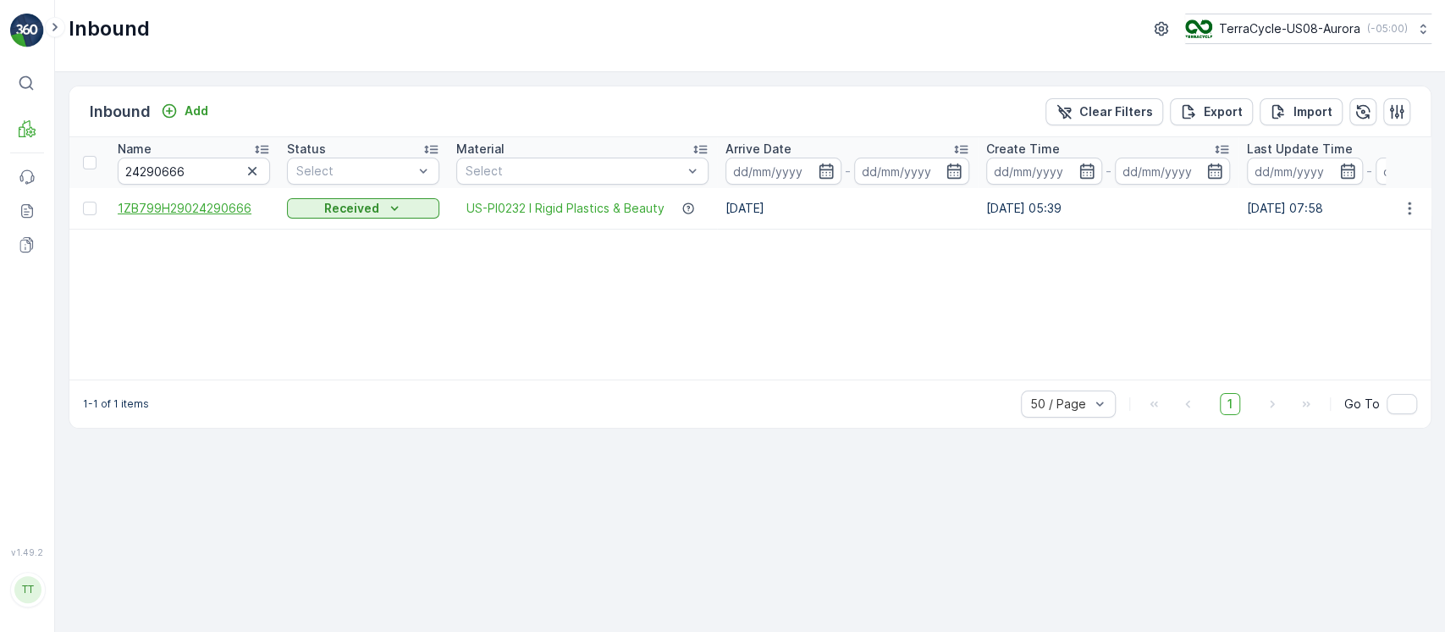
click at [231, 206] on span "1ZB799H29024290666" at bounding box center [194, 208] width 152 height 17
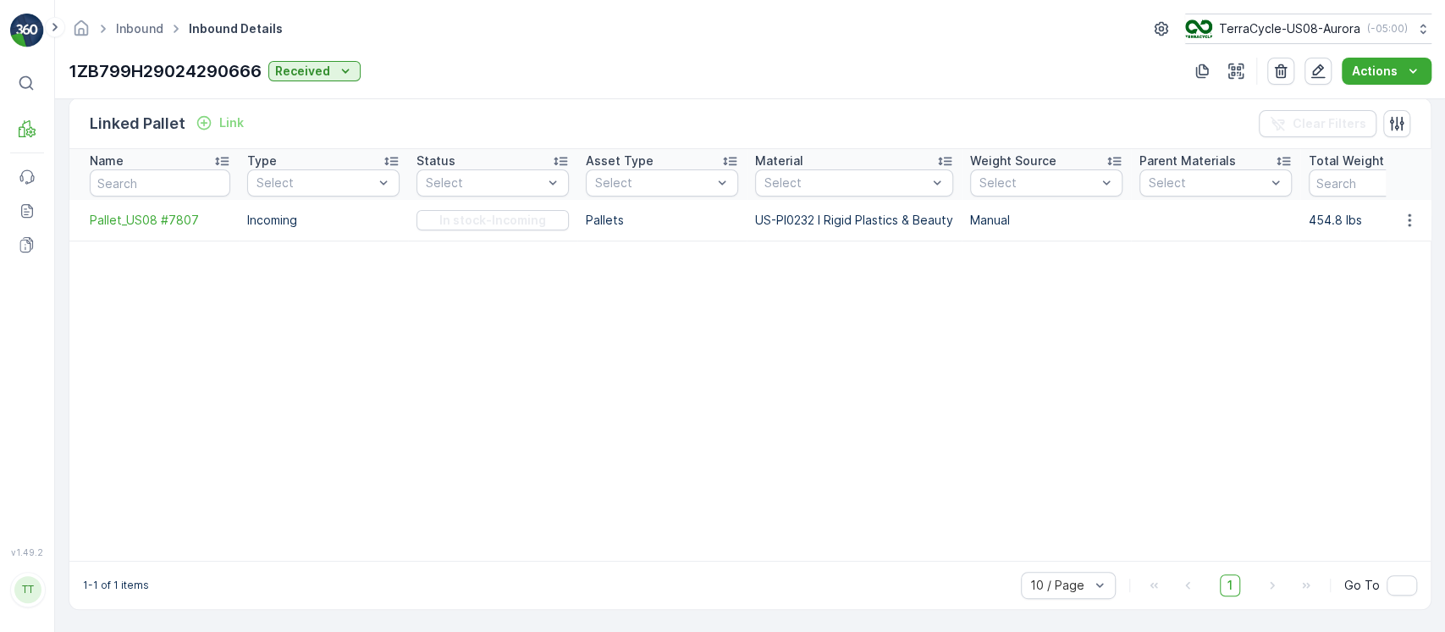
scroll to position [306, 0]
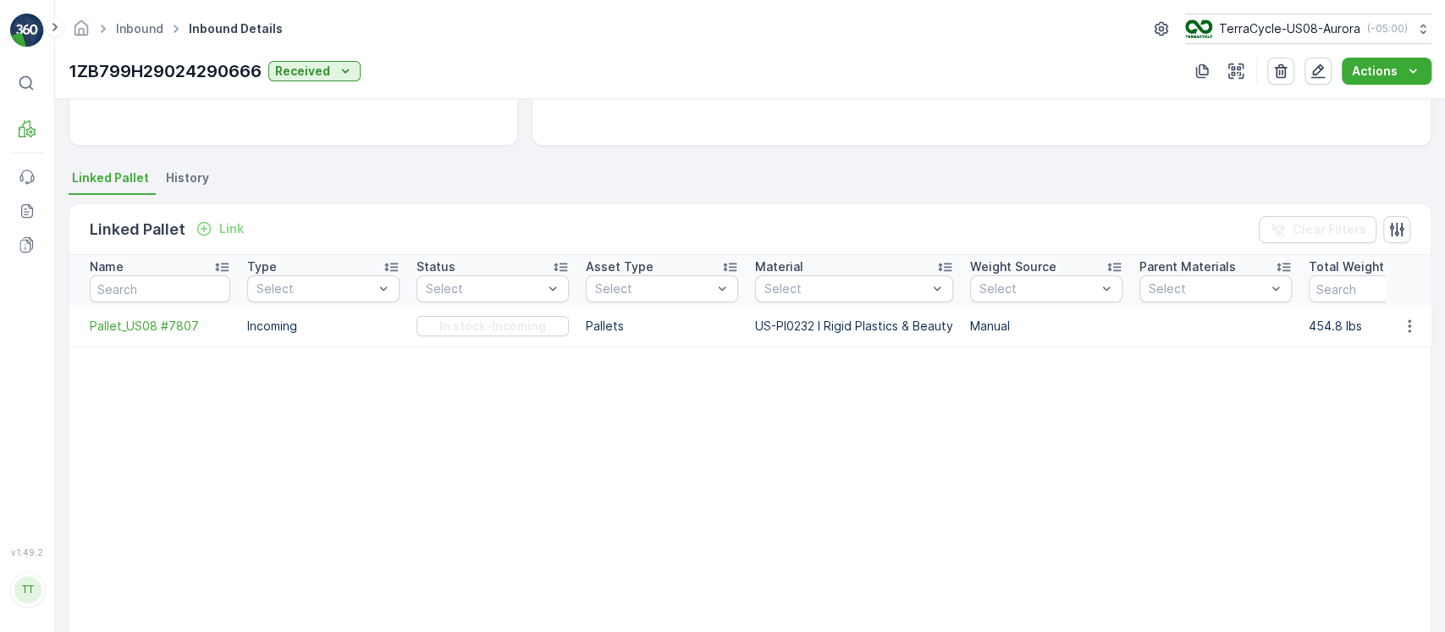
click at [201, 179] on li "History" at bounding box center [189, 180] width 53 height 29
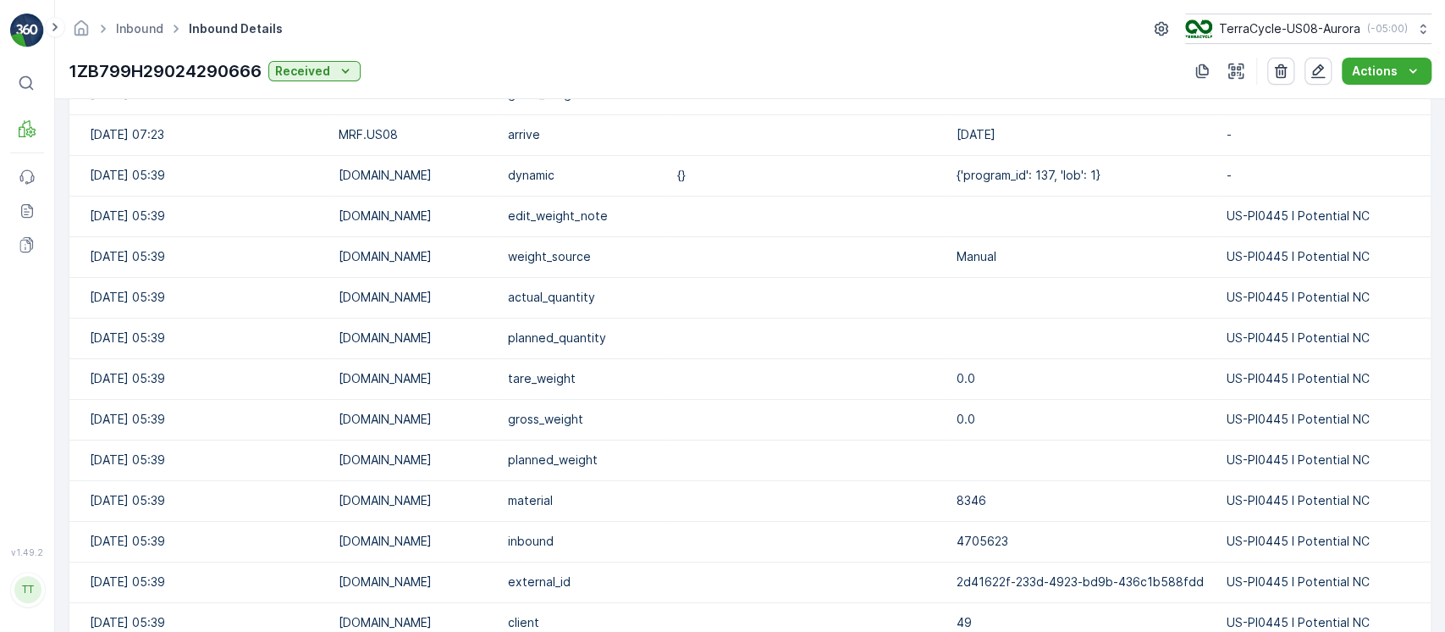
scroll to position [1806, 0]
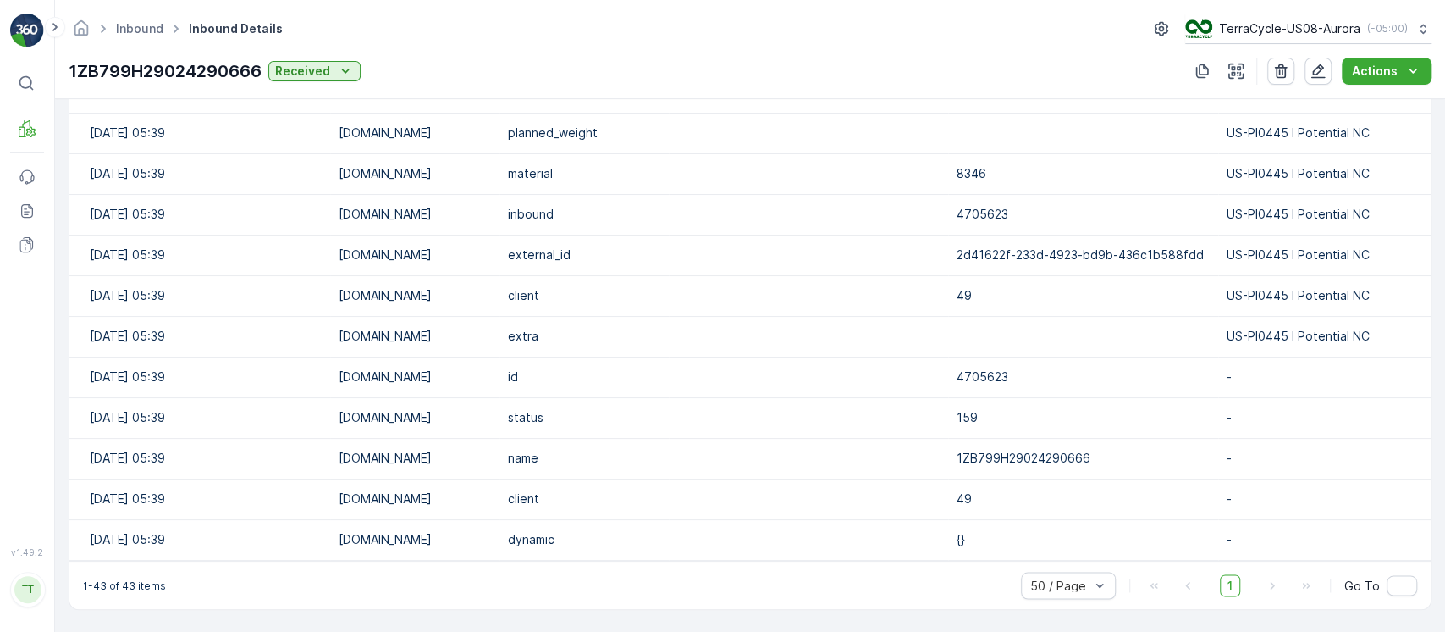
click at [189, 58] on p "1ZB799H29024290666" at bounding box center [165, 70] width 193 height 25
copy p "1ZB799H29024290666"
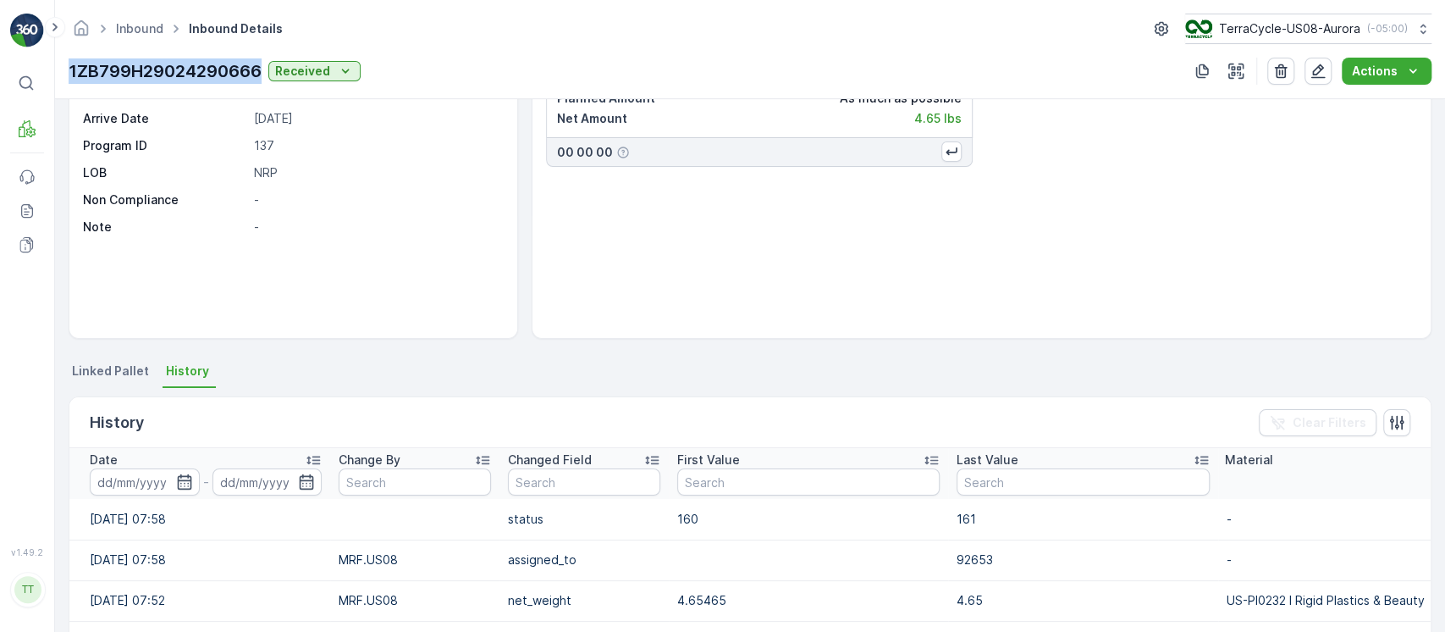
scroll to position [0, 0]
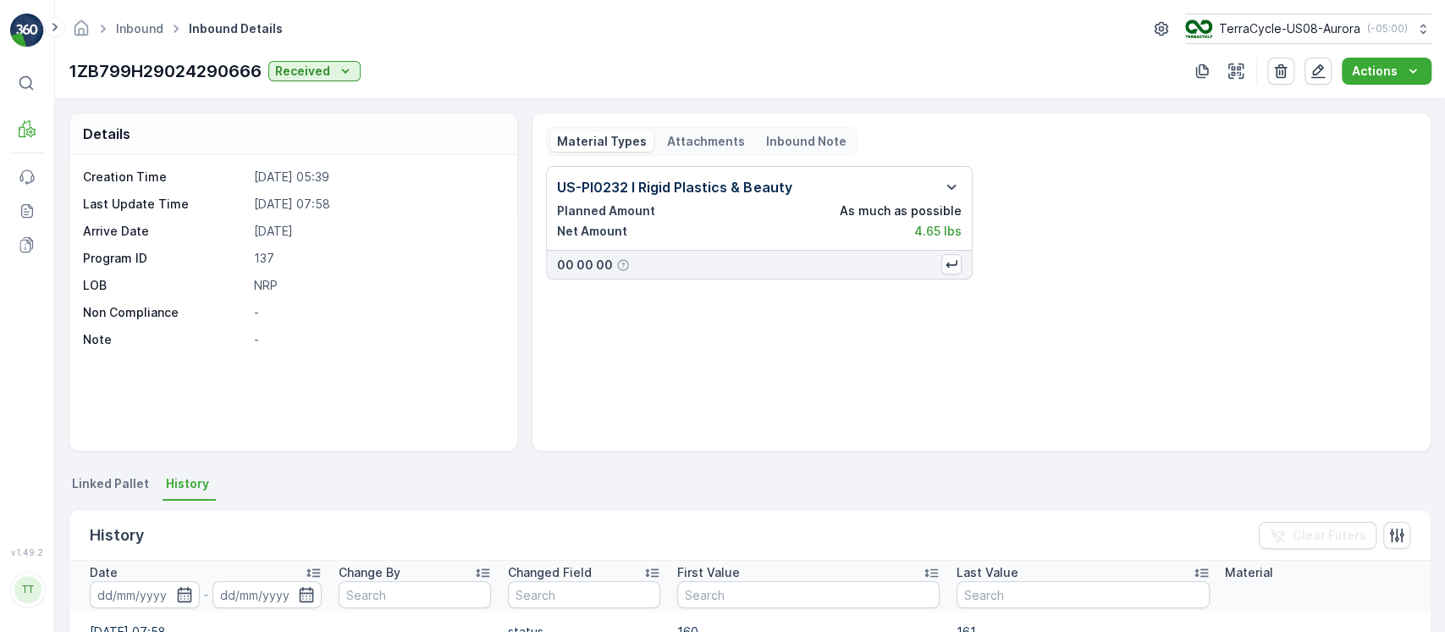
drag, startPoint x: 684, startPoint y: 157, endPoint x: 687, endPoint y: 139, distance: 18.0
click at [686, 142] on div "Material Types Attachments Inbound Note US-PI0232 I Rigid Plastics & Beauty Pla…" at bounding box center [981, 282] width 871 height 310
click at [691, 129] on div "Material Types Attachments Inbound Note" at bounding box center [701, 141] width 311 height 29
click at [691, 136] on p "Attachments" at bounding box center [706, 141] width 78 height 17
